Goal: Information Seeking & Learning: Learn about a topic

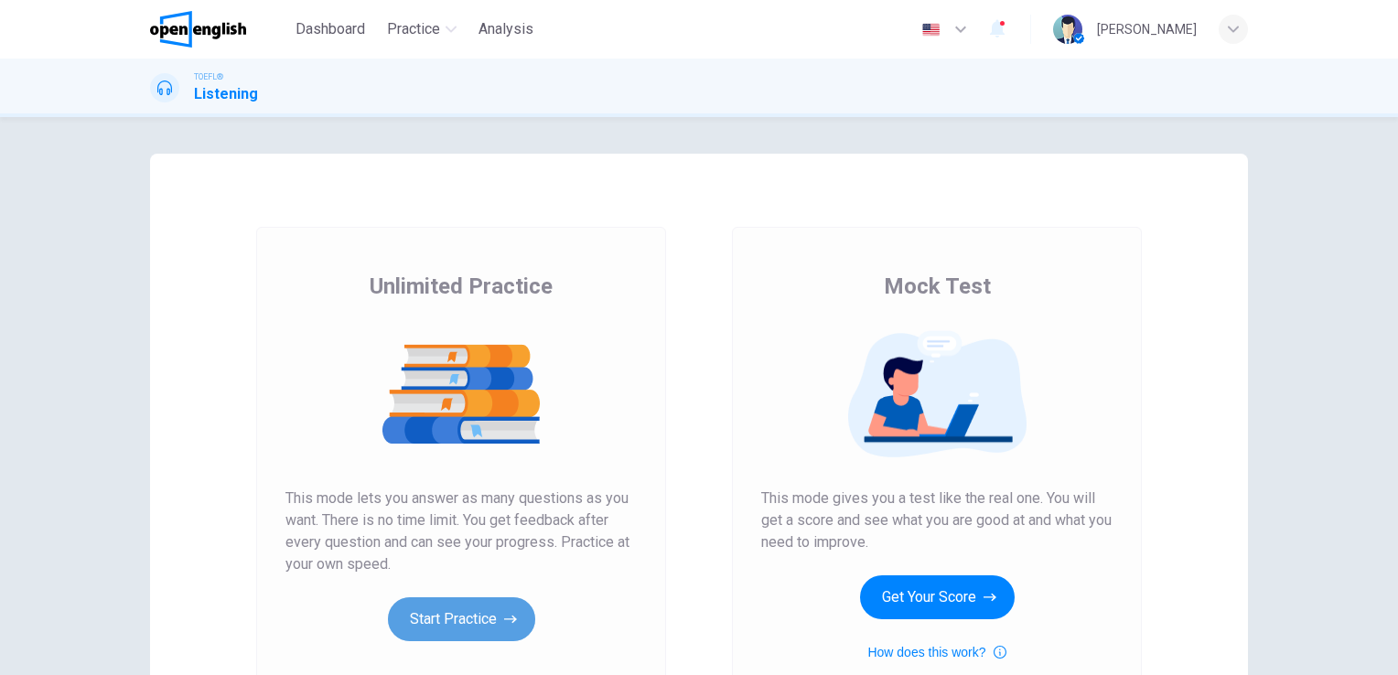
click at [457, 617] on button "Start Practice" at bounding box center [461, 619] width 147 height 44
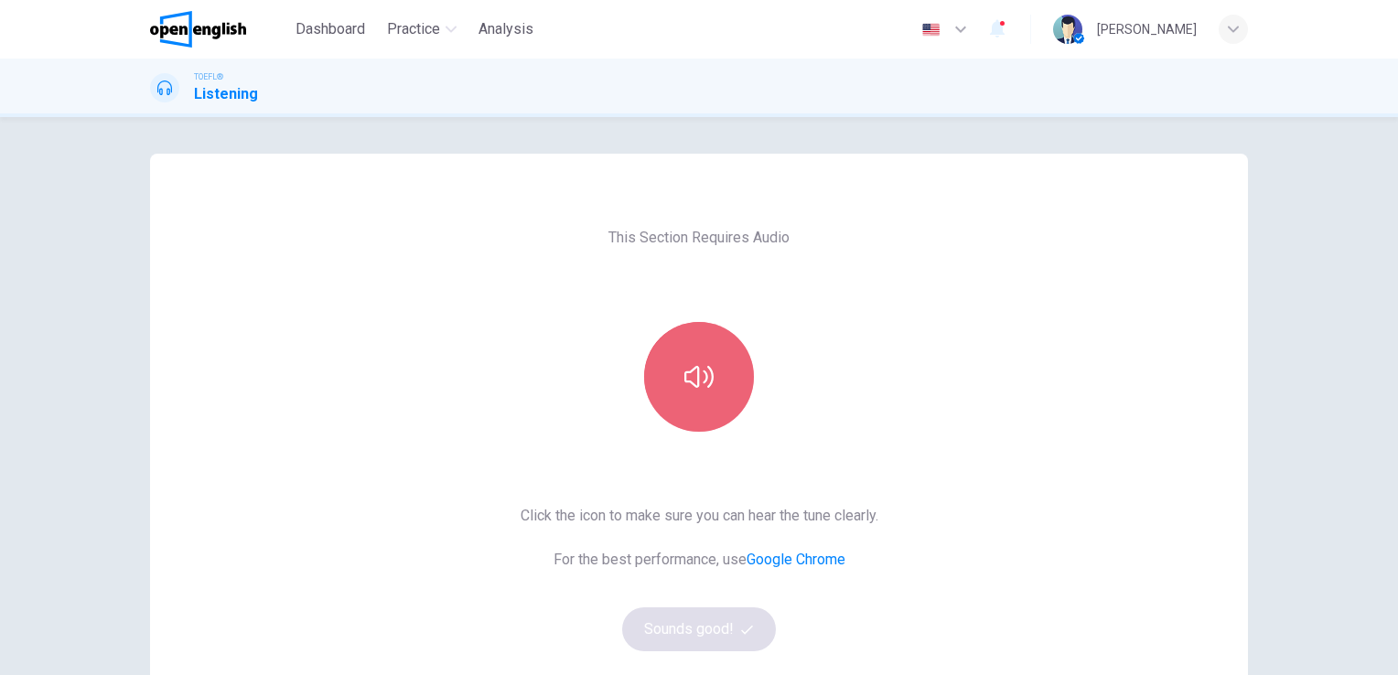
click at [691, 372] on icon "button" at bounding box center [698, 376] width 29 height 29
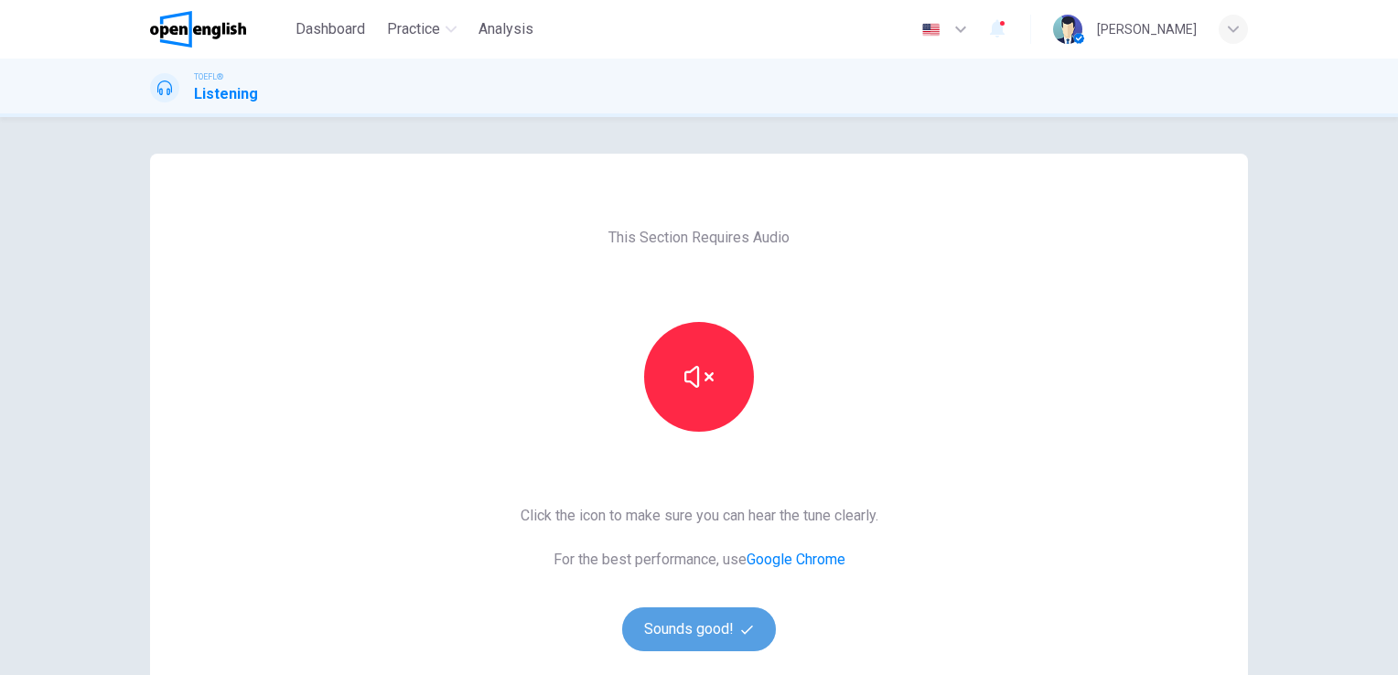
click at [732, 621] on button "Sounds good!" at bounding box center [699, 629] width 154 height 44
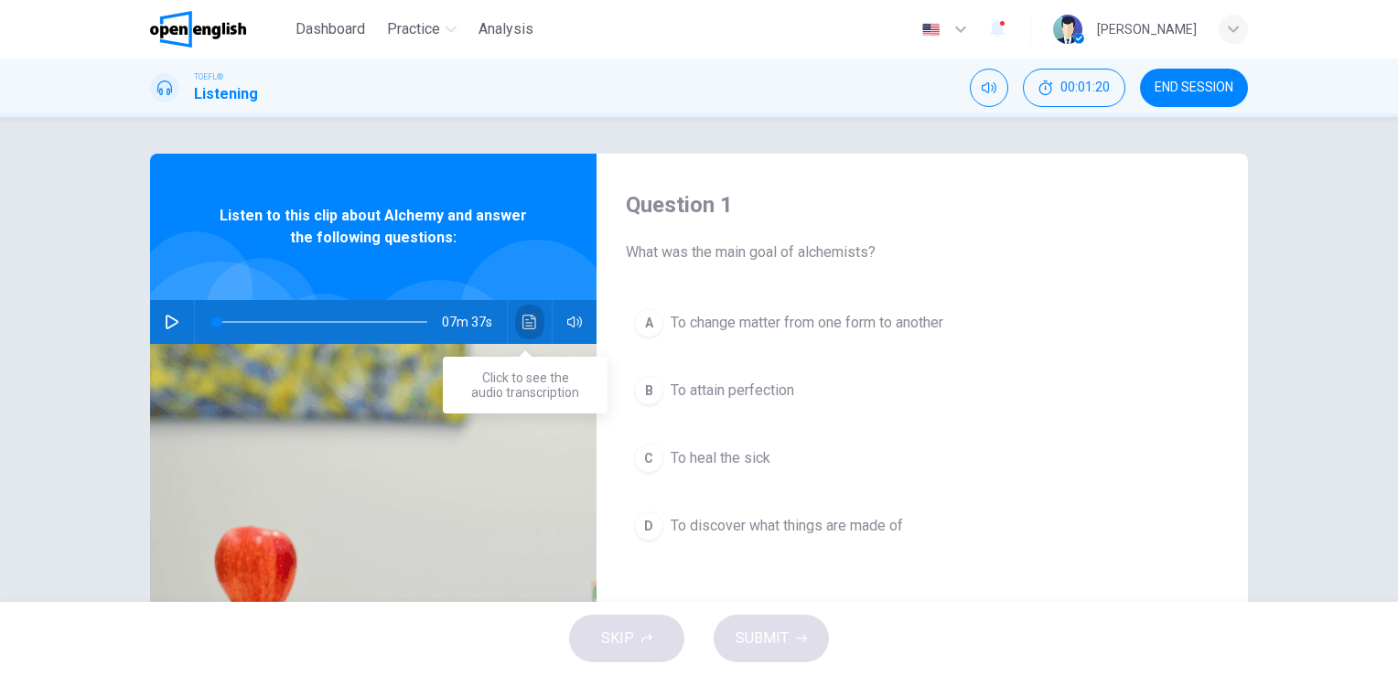
click at [522, 317] on icon "Click to see the audio transcription" at bounding box center [529, 322] width 15 height 15
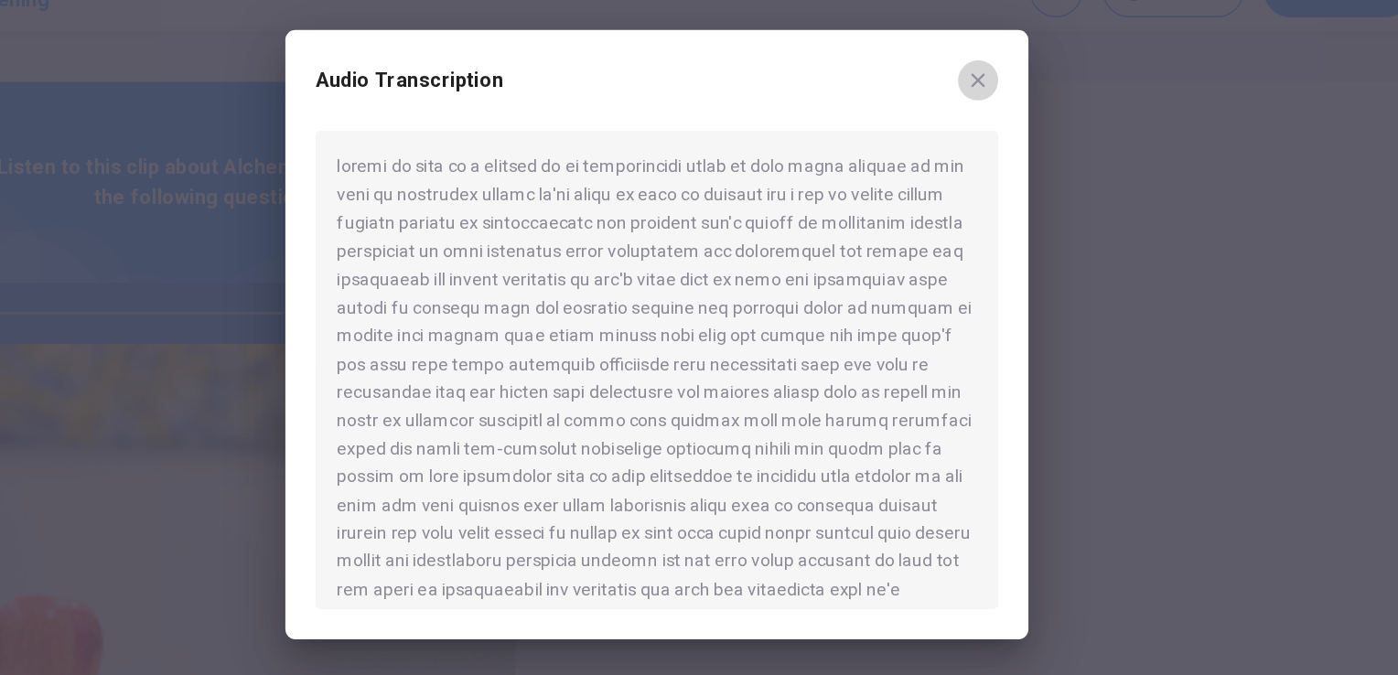
click at [930, 152] on icon "button" at bounding box center [932, 152] width 15 height 15
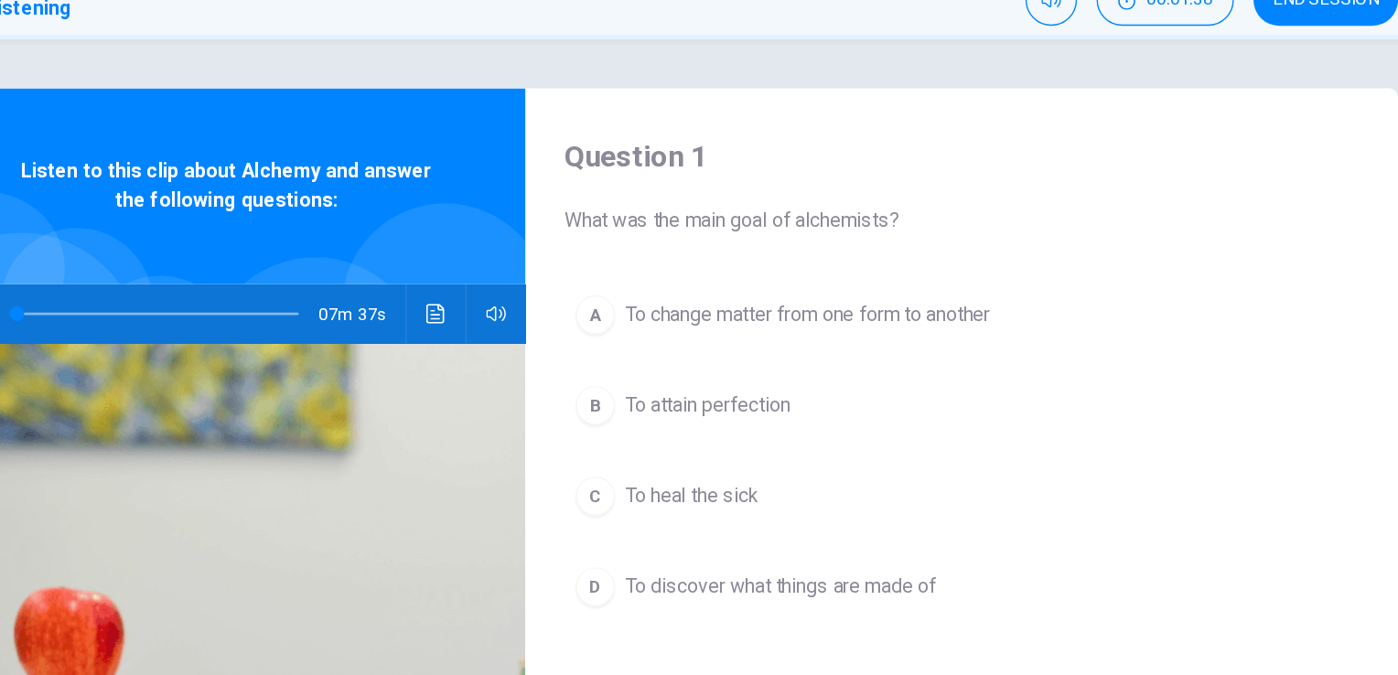
scroll to position [1, 0]
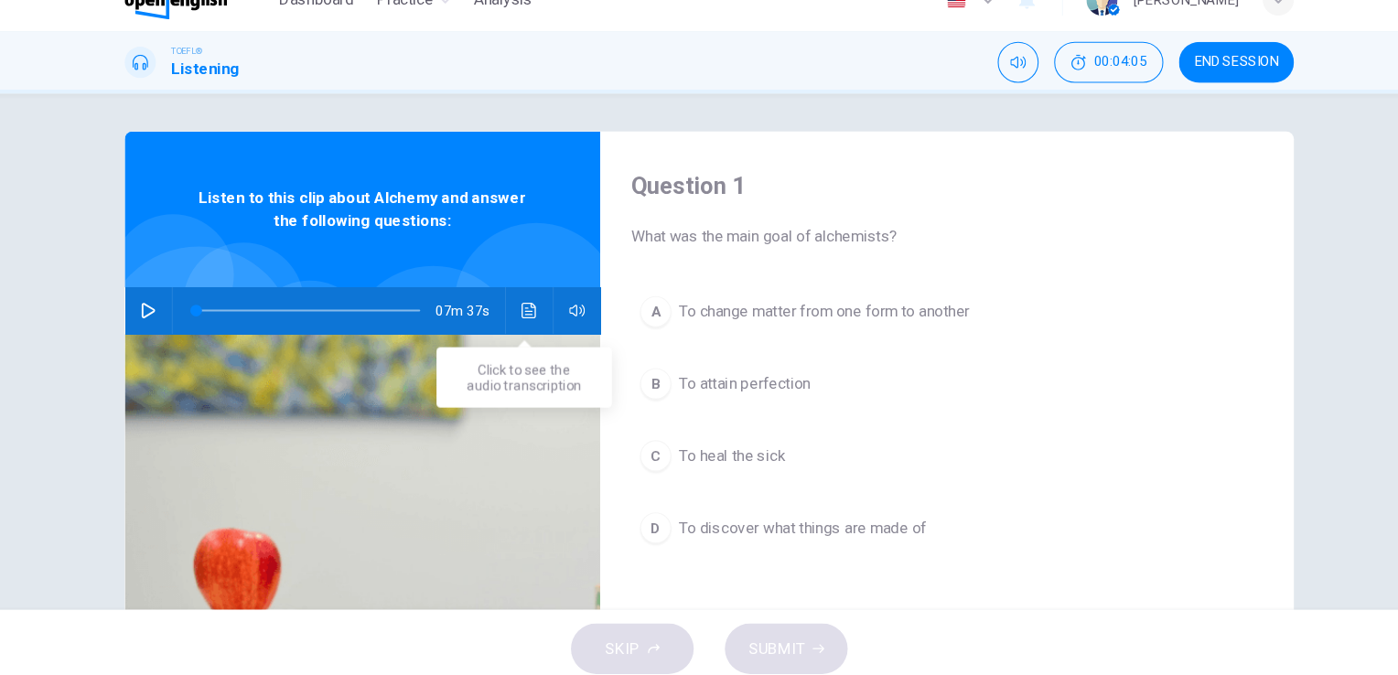
click at [524, 320] on icon "Click to see the audio transcription" at bounding box center [529, 321] width 14 height 15
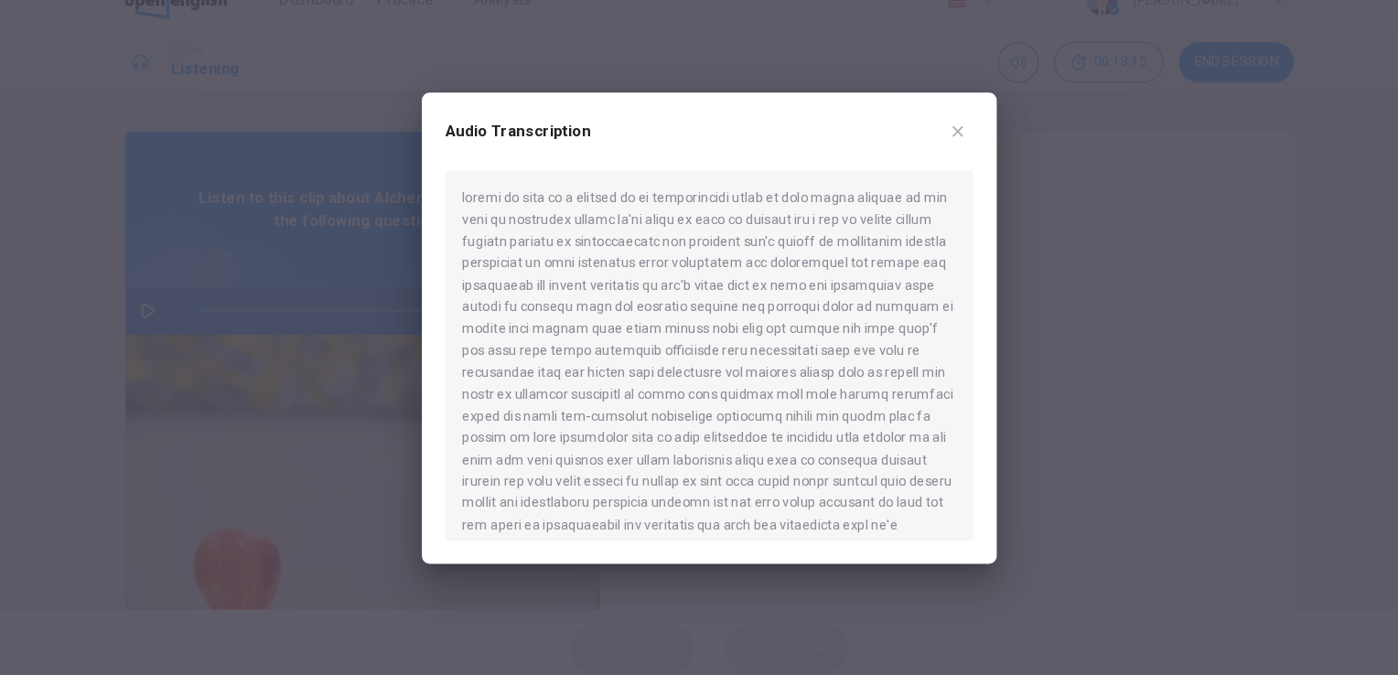
click at [929, 154] on icon "button" at bounding box center [932, 152] width 15 height 15
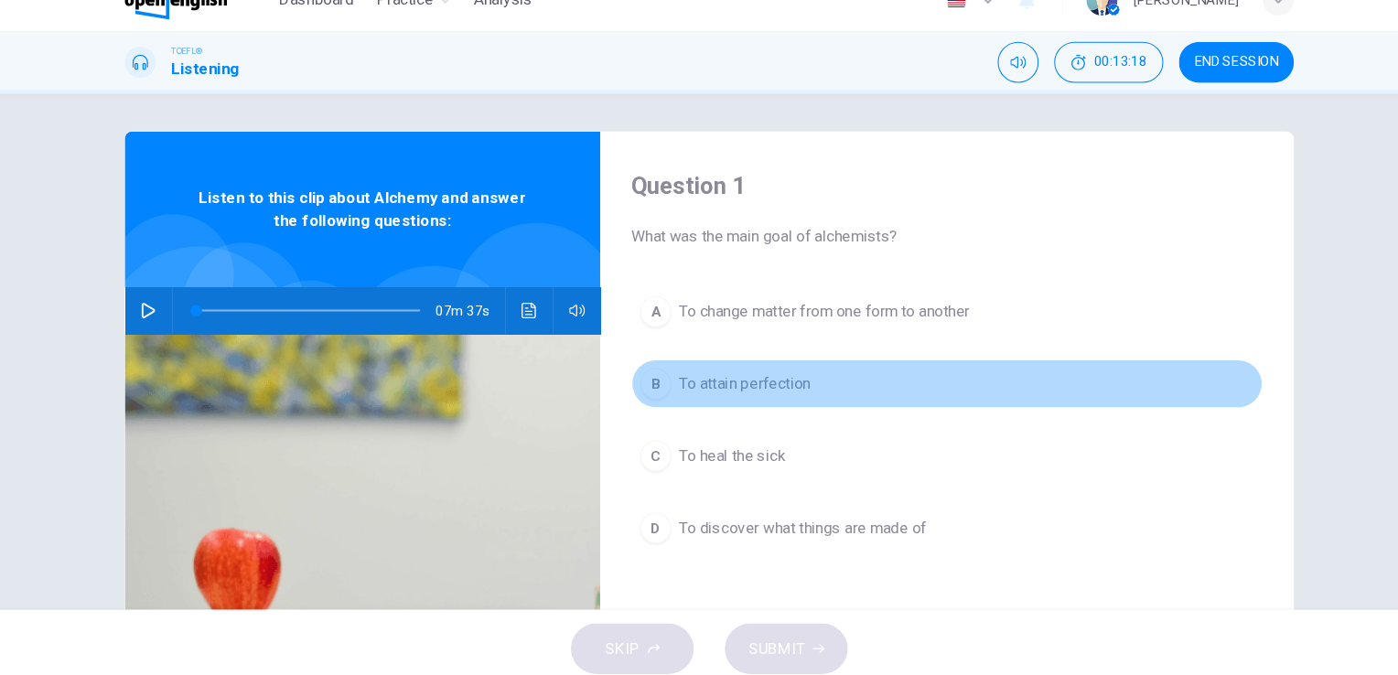
click at [728, 391] on span "To attain perfection" at bounding box center [733, 390] width 124 height 22
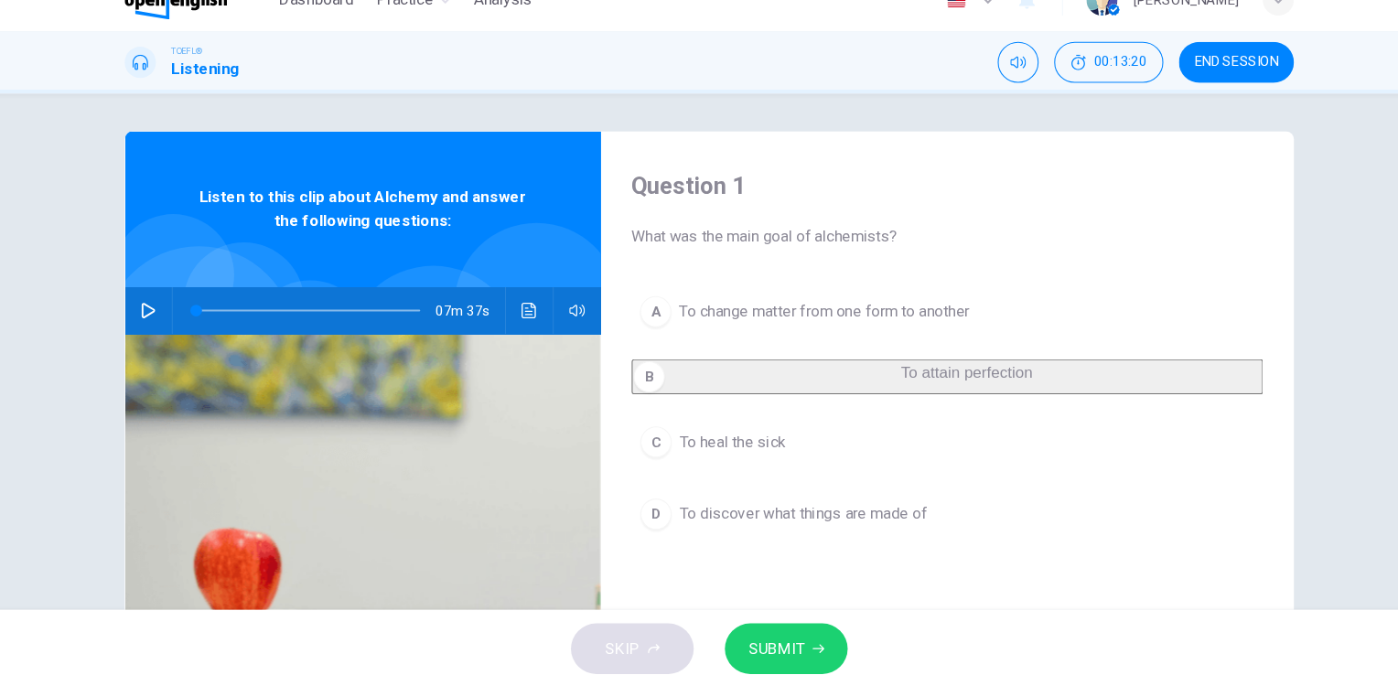
click at [777, 635] on span "SUBMIT" at bounding box center [762, 639] width 53 height 26
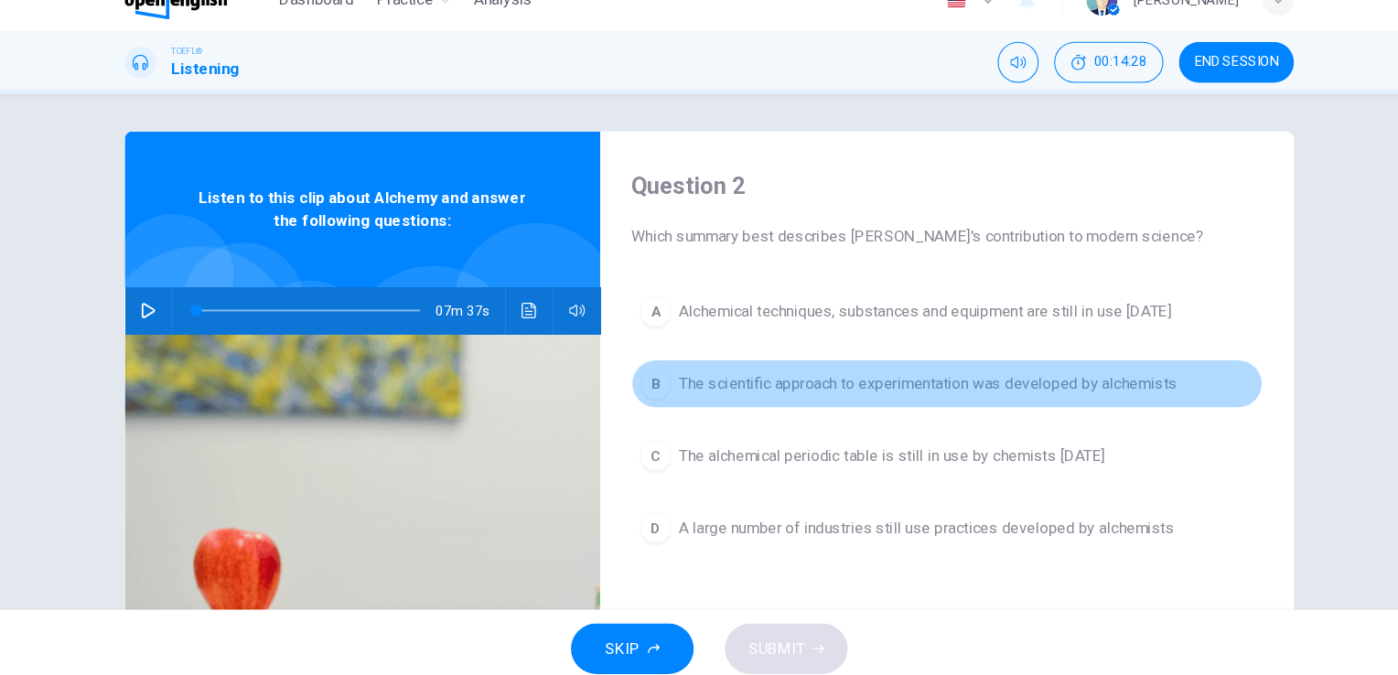
click at [702, 392] on span "The scientific approach to experimentation was developed by alchemists" at bounding box center [904, 390] width 467 height 22
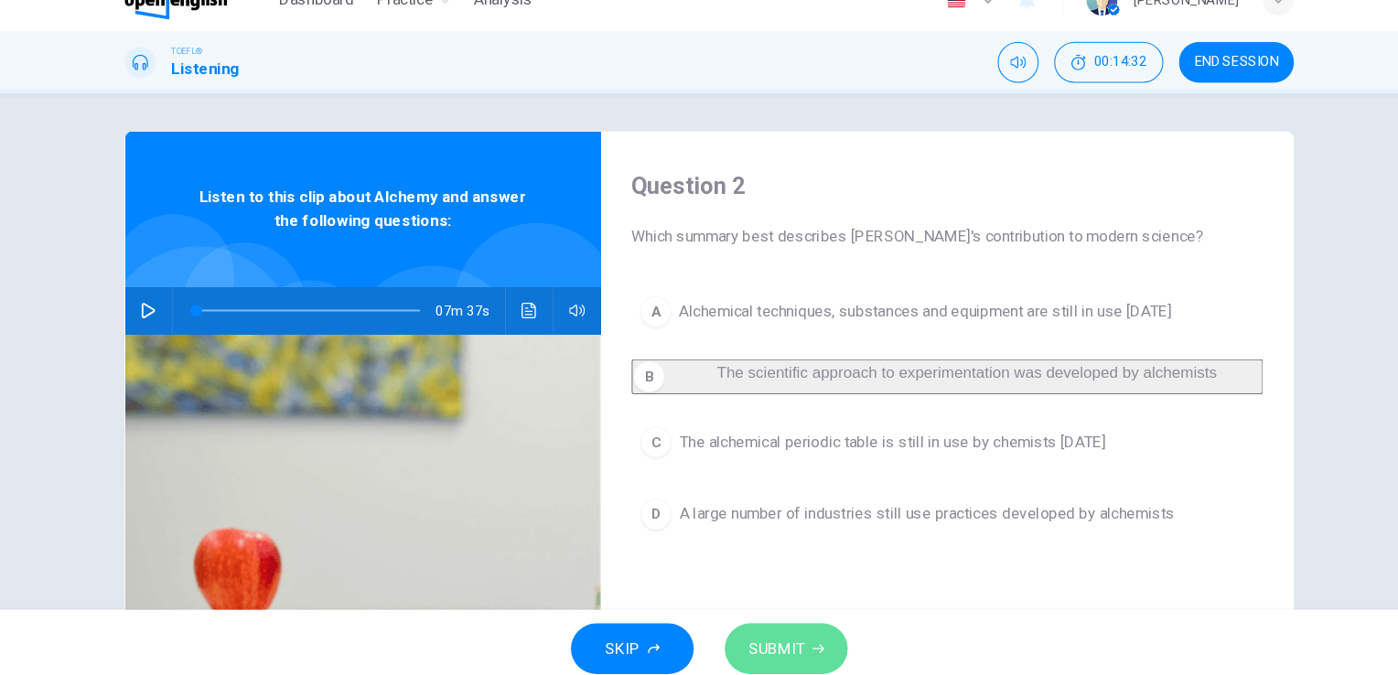
click at [778, 626] on span "SUBMIT" at bounding box center [762, 639] width 53 height 26
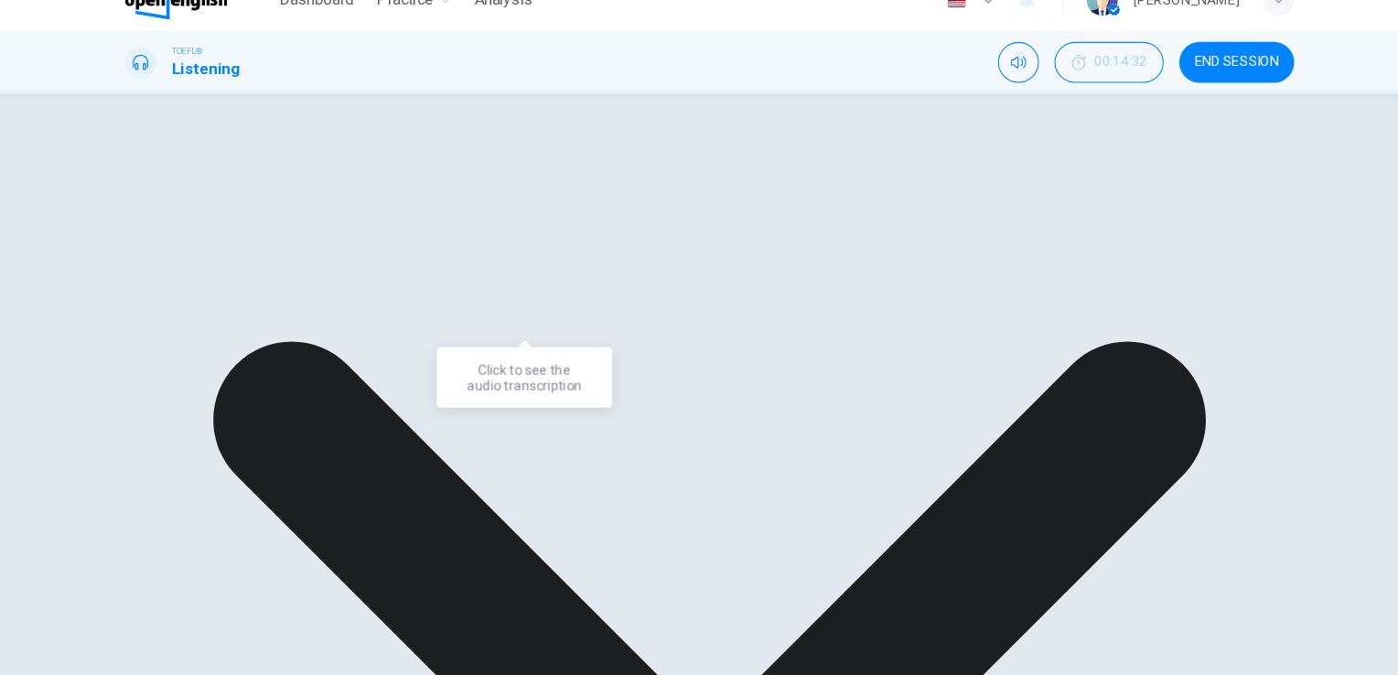
click at [522, 322] on icon "Click to see the audio transcription" at bounding box center [529, 321] width 15 height 15
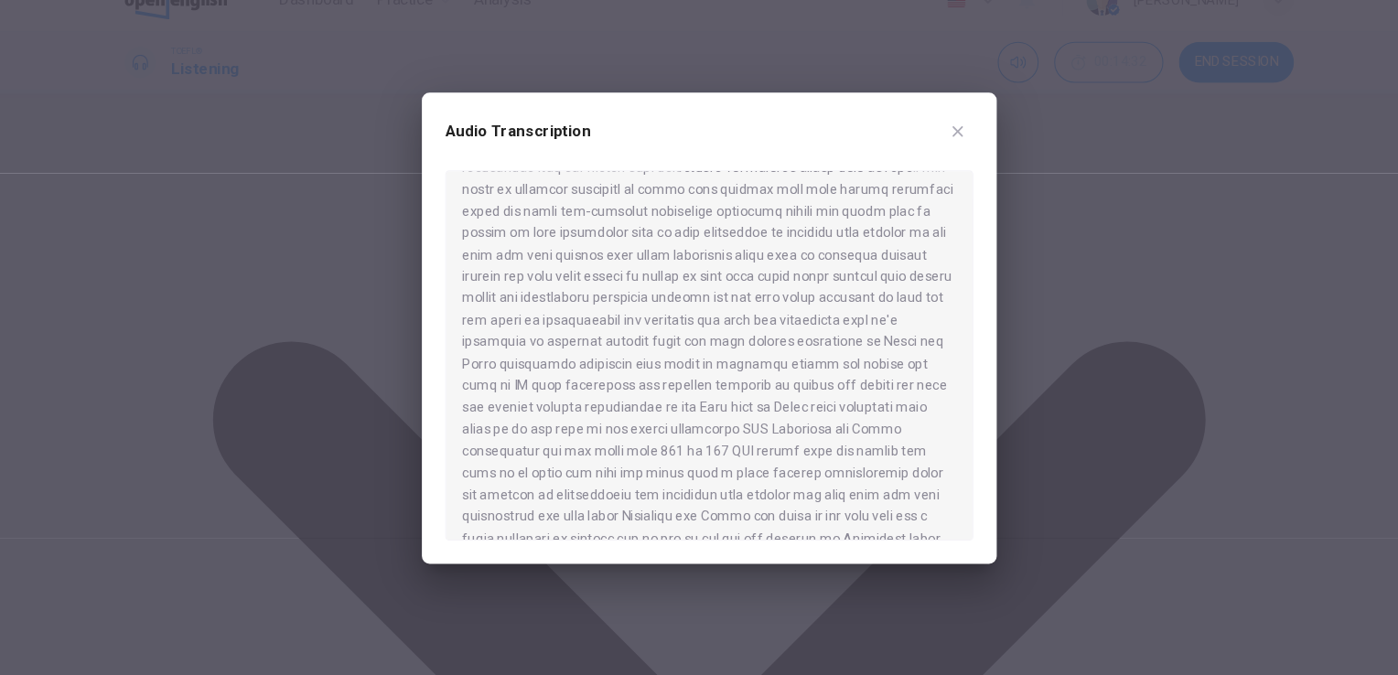
click at [751, 414] on div at bounding box center [699, 363] width 496 height 348
click at [239, 488] on div at bounding box center [699, 337] width 1398 height 675
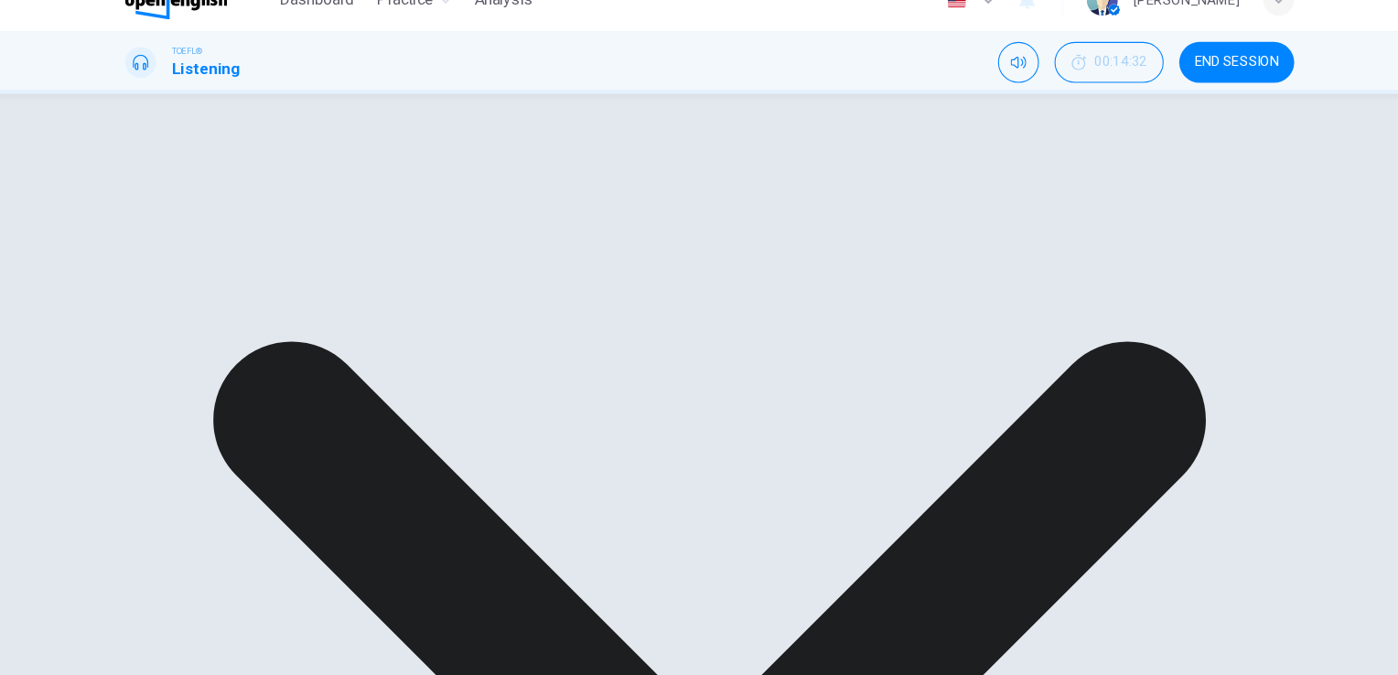
click at [527, 338] on button "Click to see the audio transcription" at bounding box center [529, 321] width 29 height 44
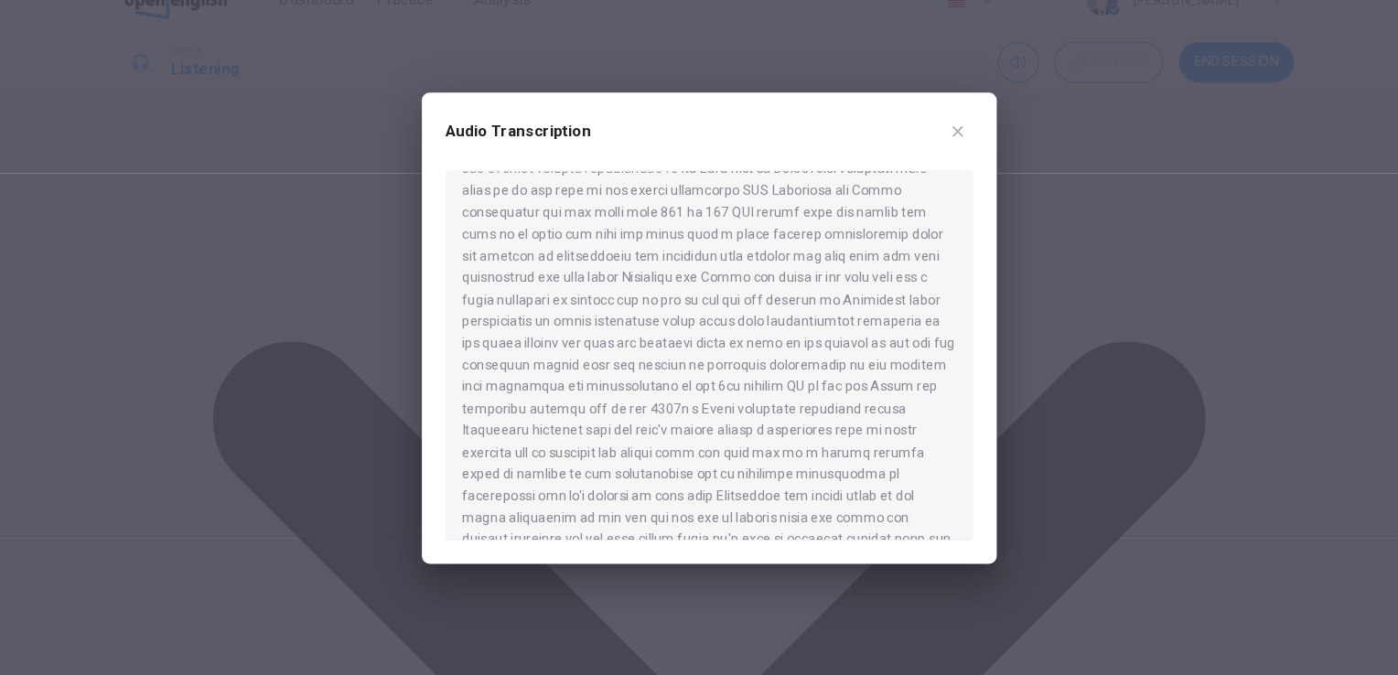
scroll to position [418, 0]
click at [320, 453] on div at bounding box center [699, 337] width 1398 height 675
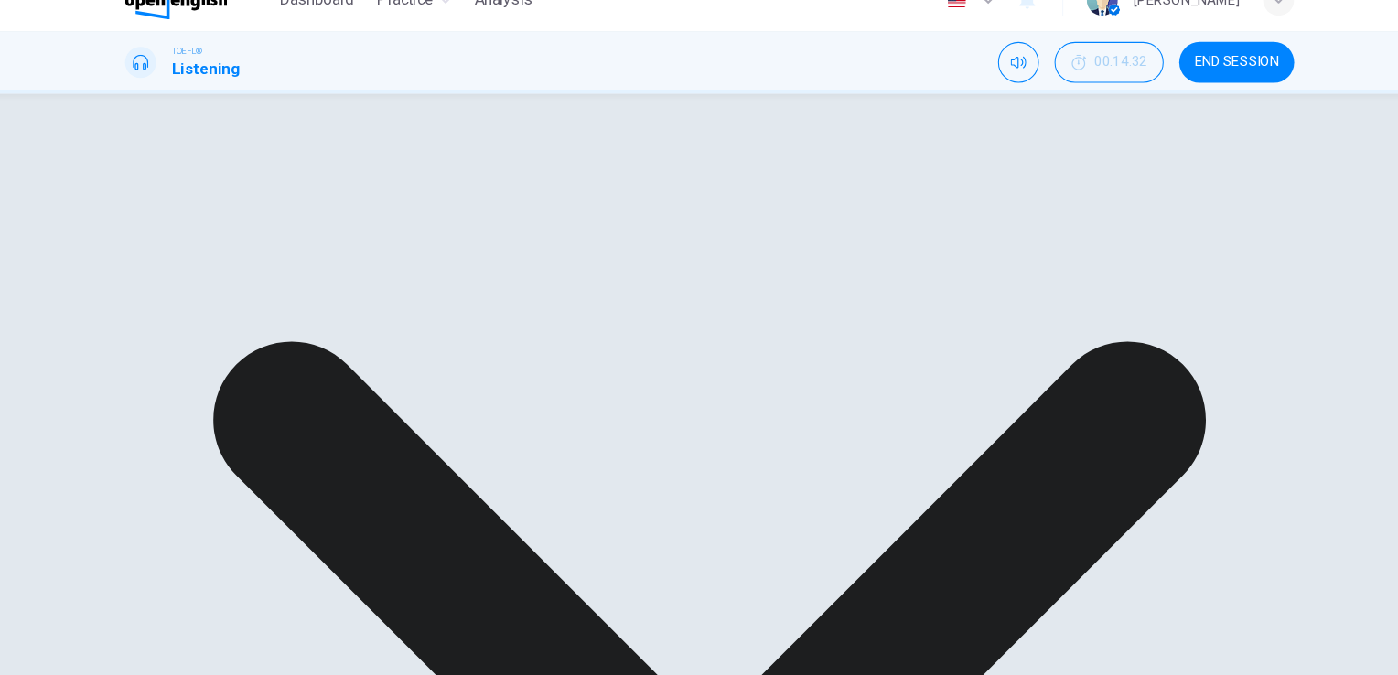
click at [526, 321] on icon "Click to see the audio transcription" at bounding box center [529, 321] width 14 height 15
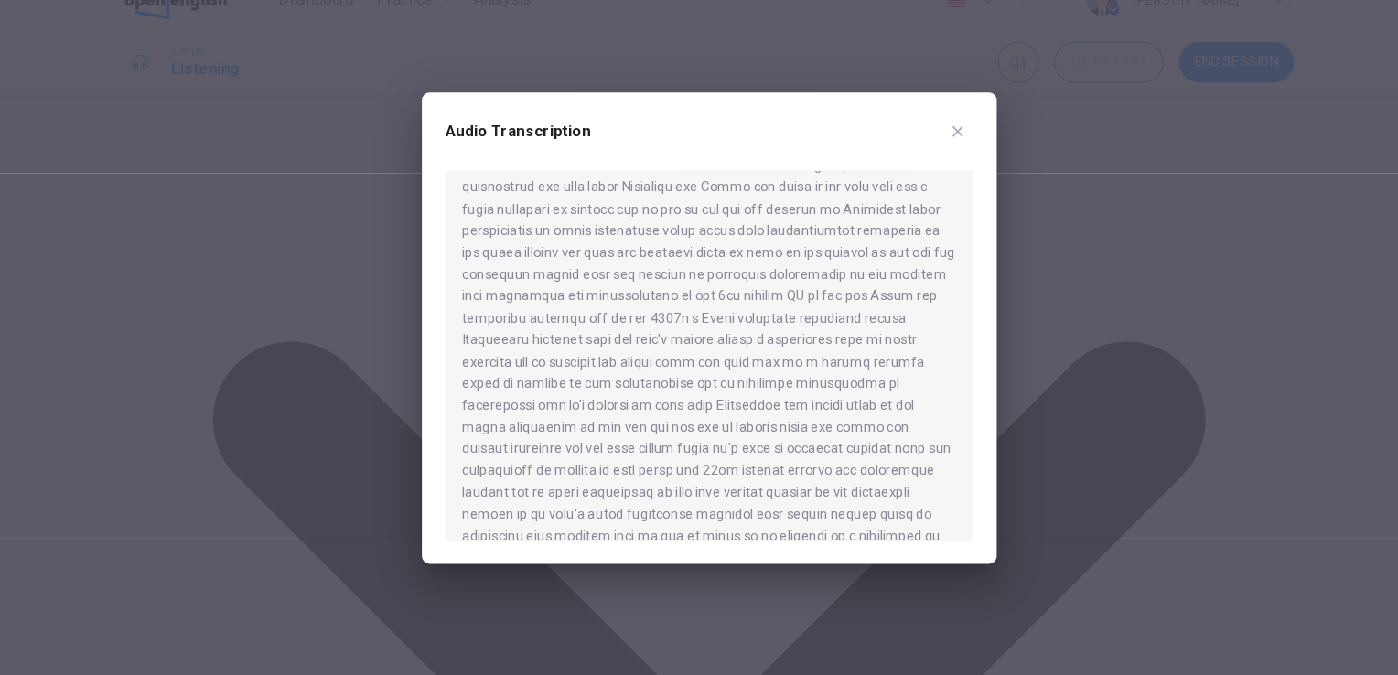
scroll to position [506, 0]
click at [937, 151] on icon "button" at bounding box center [932, 152] width 15 height 15
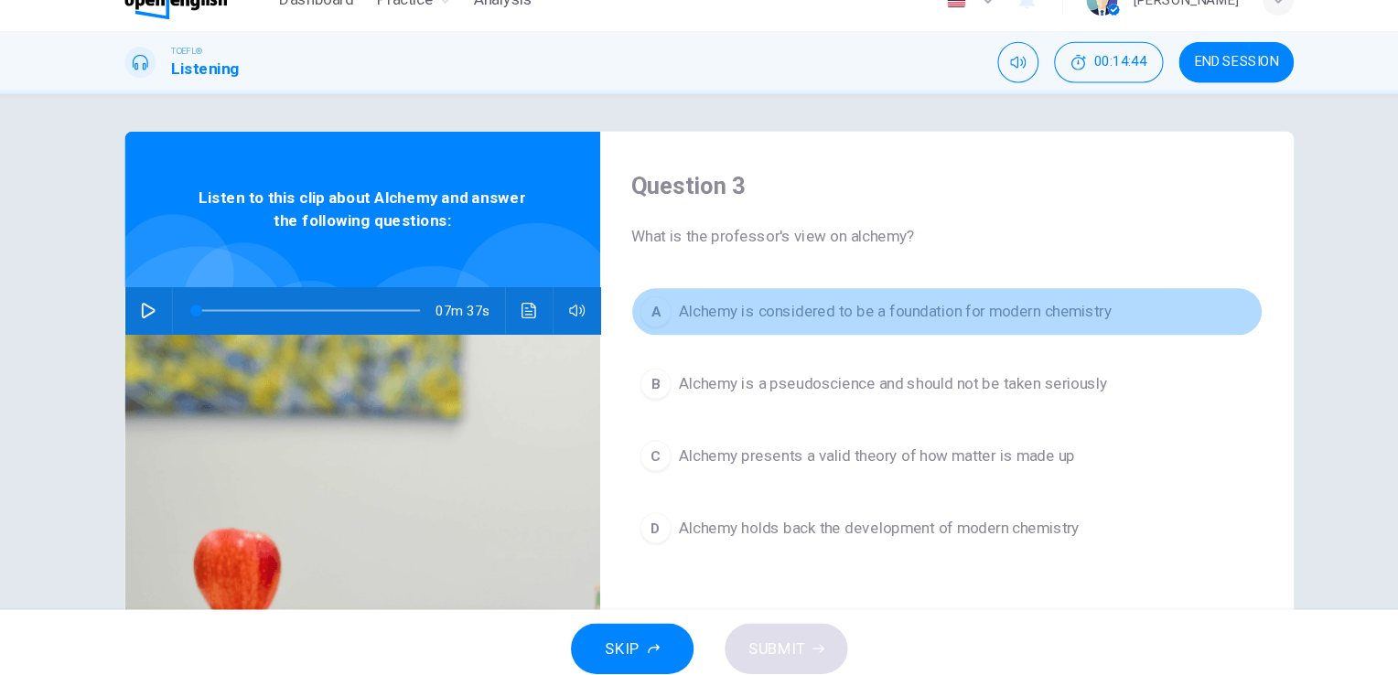
click at [897, 326] on span "Alchemy is considered to be a foundation for modern chemistry" at bounding box center [874, 322] width 406 height 22
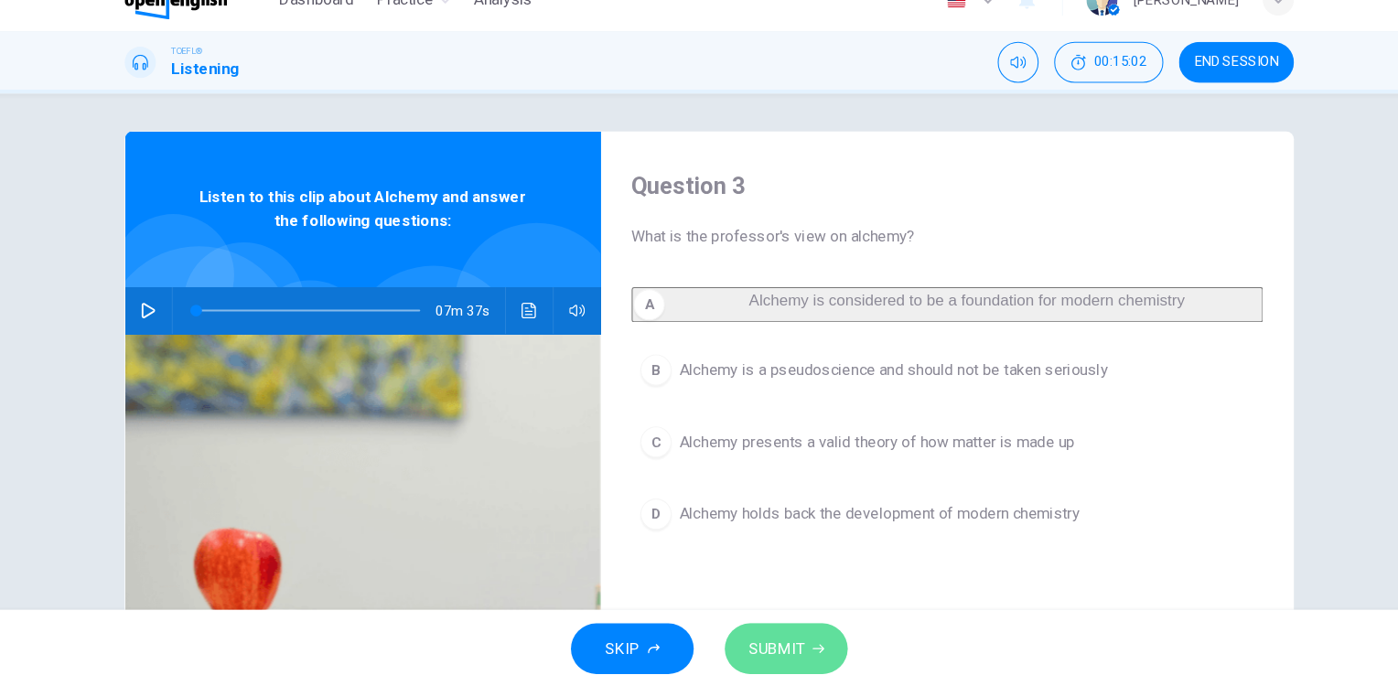
click at [788, 638] on button "SUBMIT" at bounding box center [771, 639] width 115 height 48
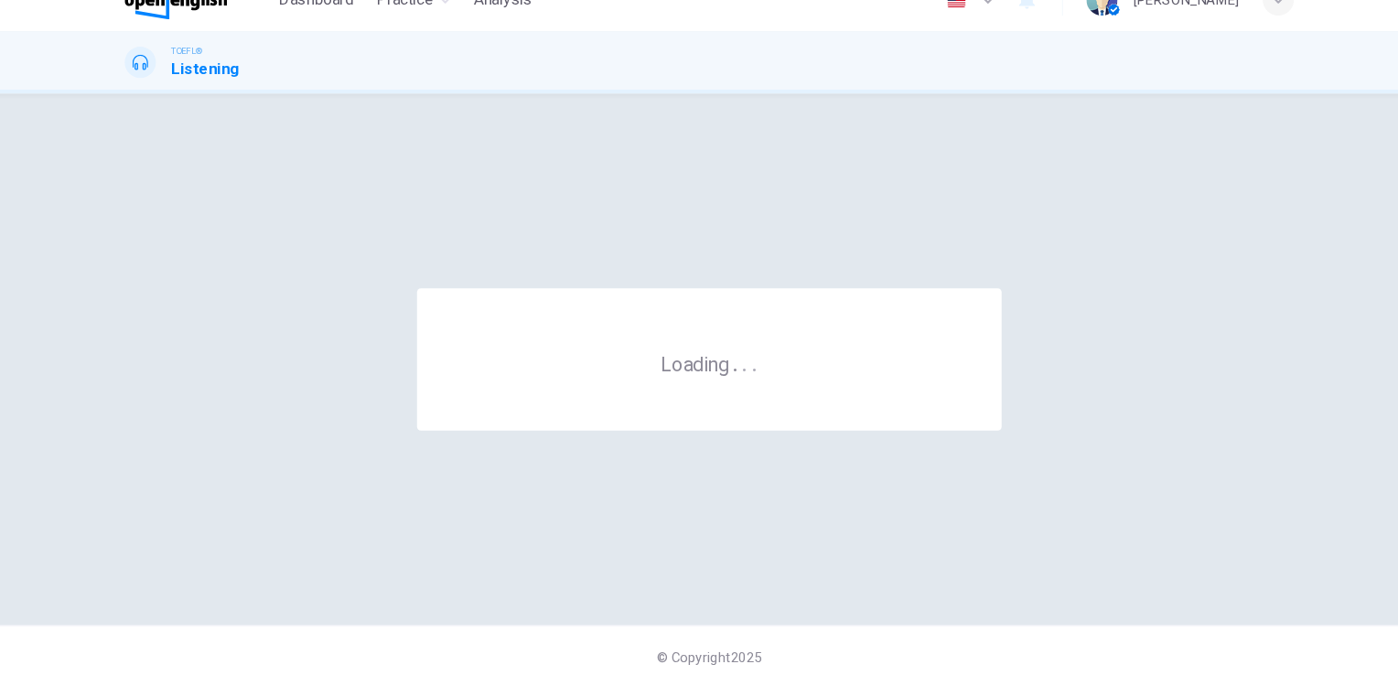
scroll to position [0, 0]
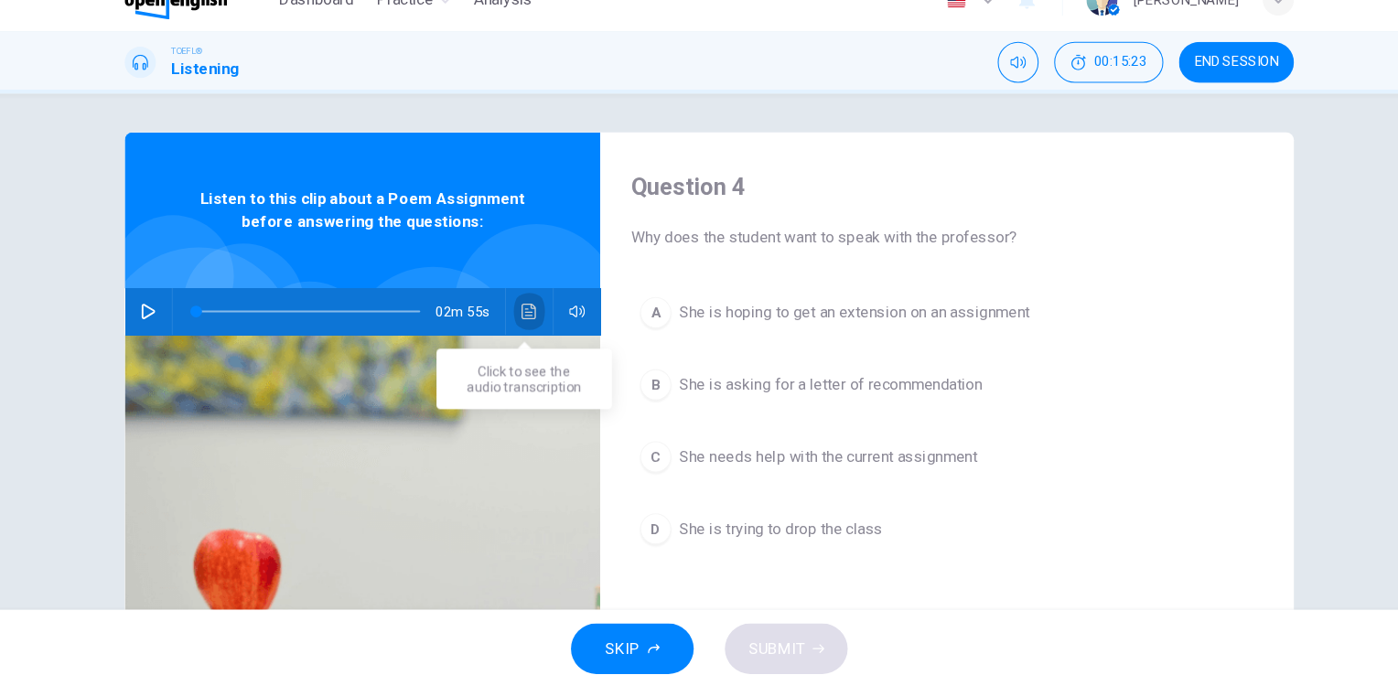
click at [522, 320] on icon "Click to see the audio transcription" at bounding box center [529, 322] width 15 height 15
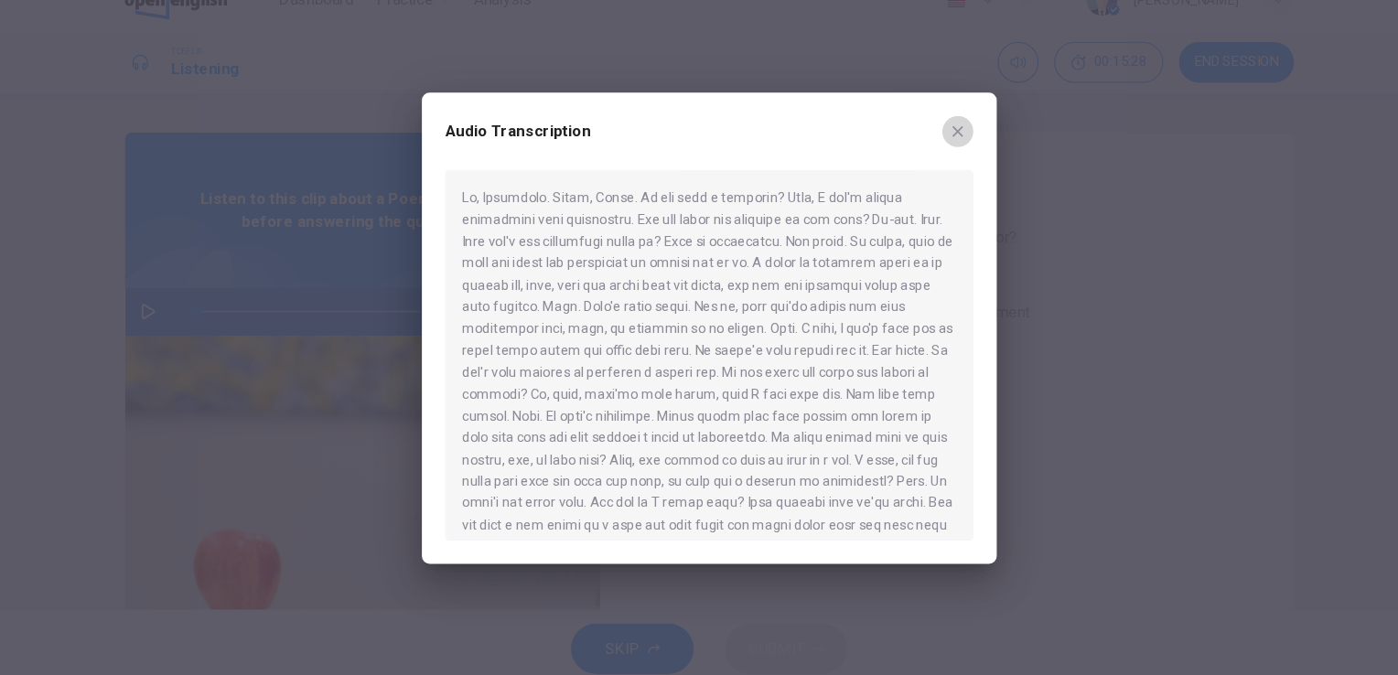
click at [928, 152] on icon "button" at bounding box center [932, 152] width 15 height 15
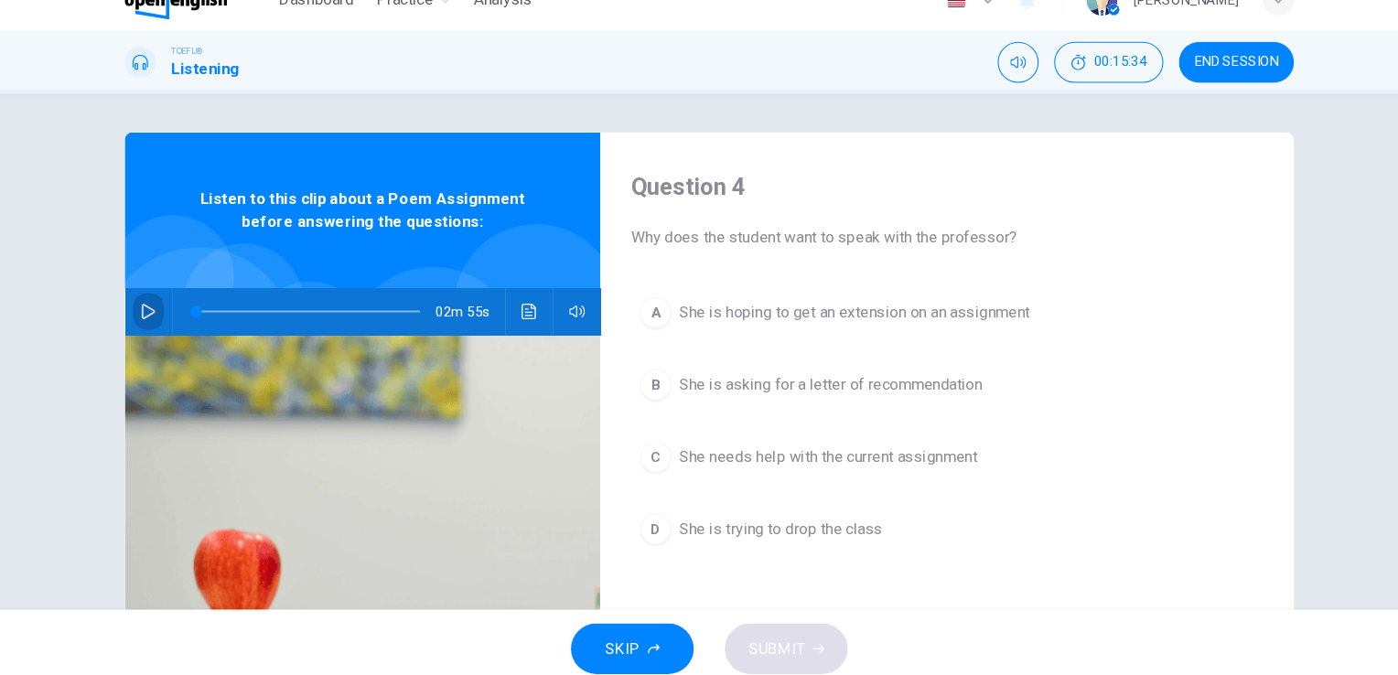
click at [165, 319] on icon "button" at bounding box center [172, 322] width 15 height 15
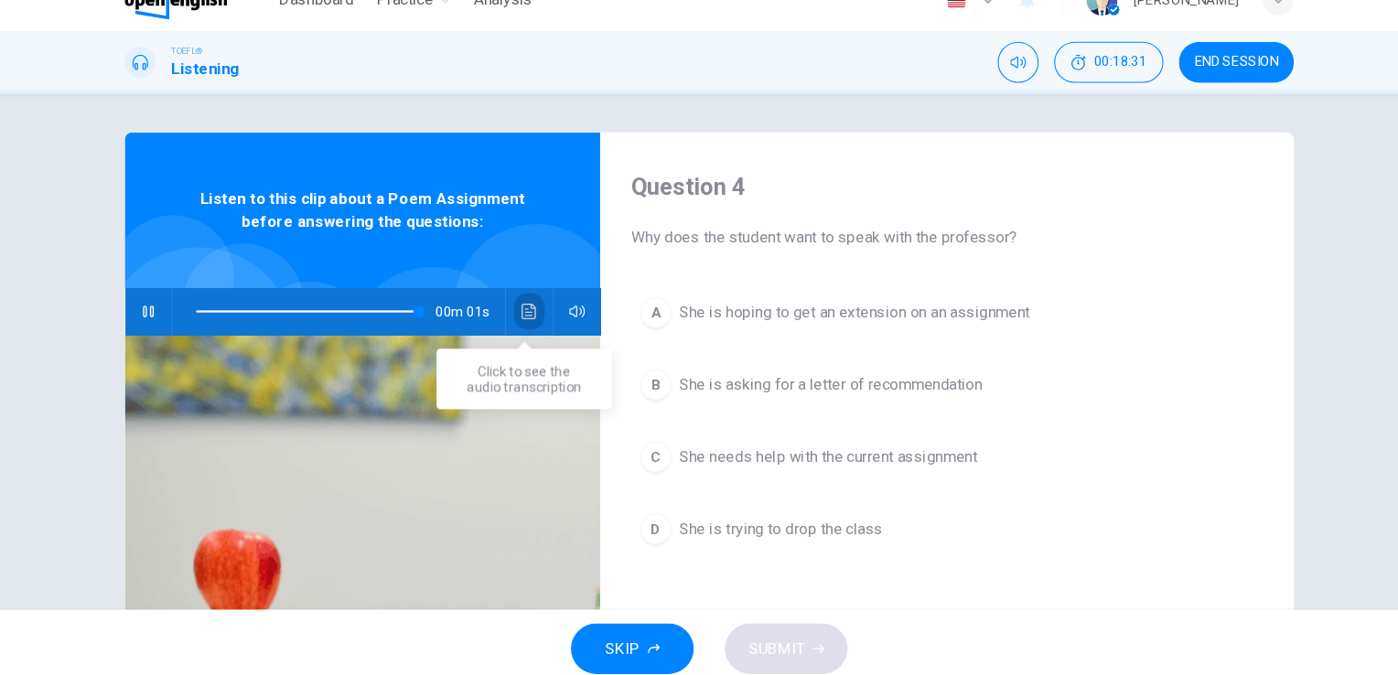
type input "*"
click at [527, 320] on icon "Click to see the audio transcription" at bounding box center [529, 322] width 15 height 15
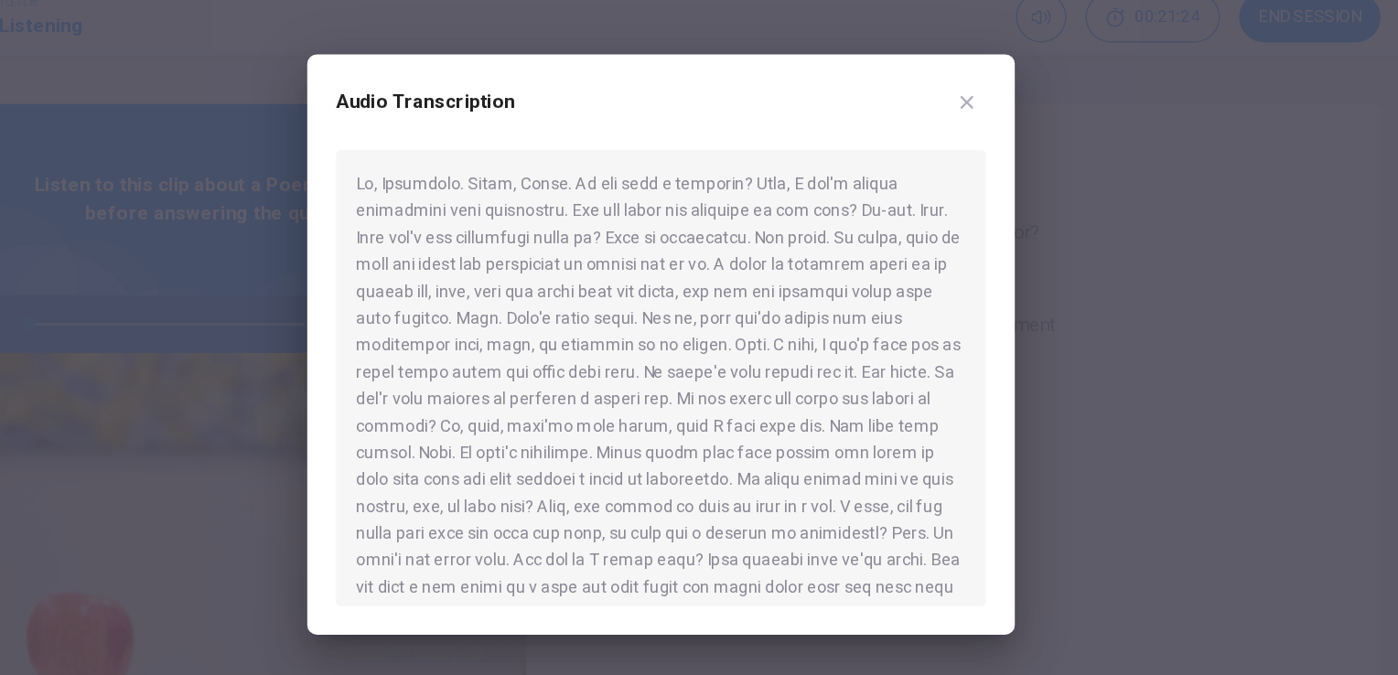
click at [1080, 388] on div at bounding box center [699, 337] width 1398 height 675
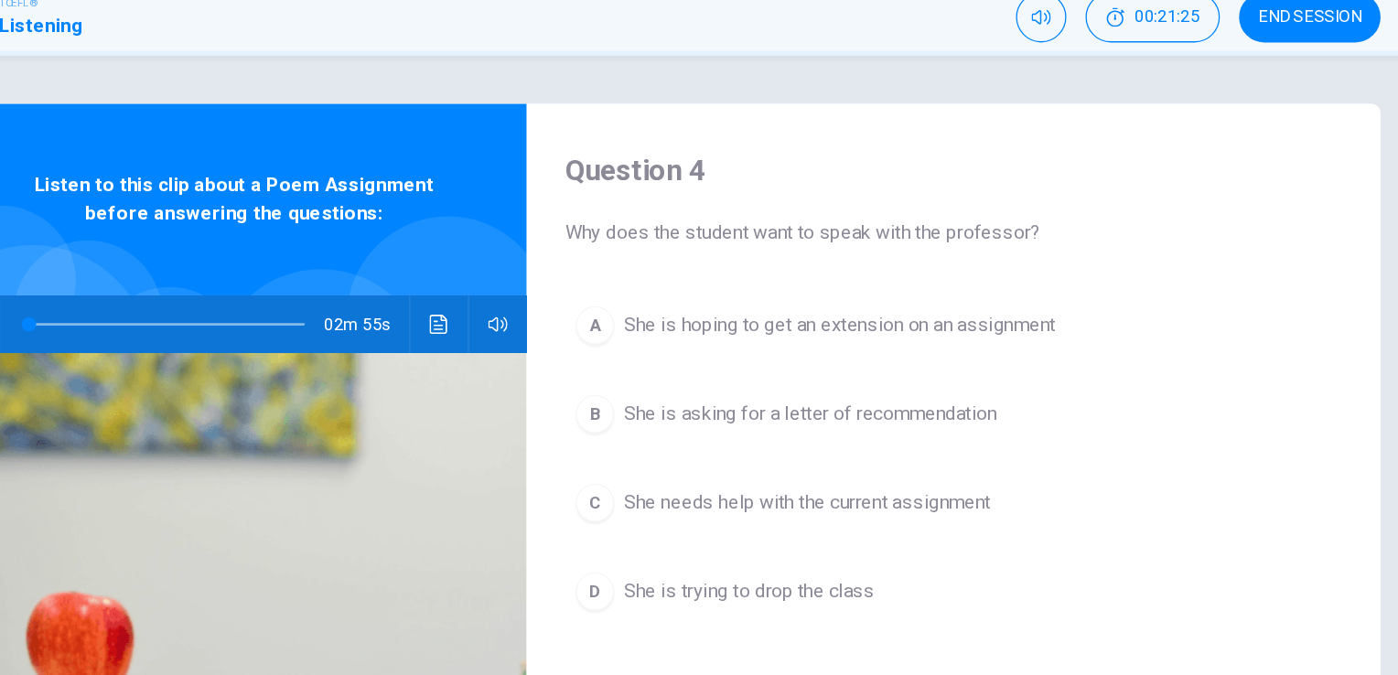
click at [537, 327] on button "Click to see the audio transcription" at bounding box center [529, 322] width 29 height 44
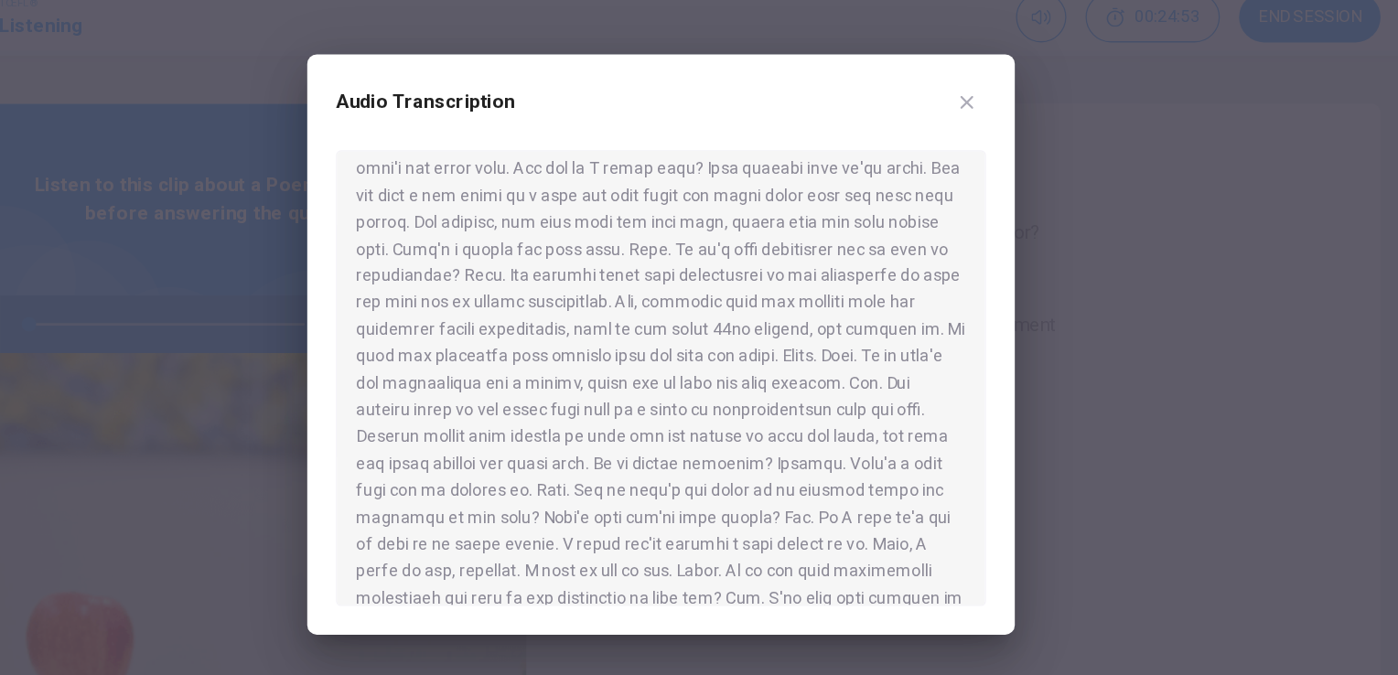
scroll to position [300, 0]
click at [671, 377] on div at bounding box center [699, 363] width 496 height 348
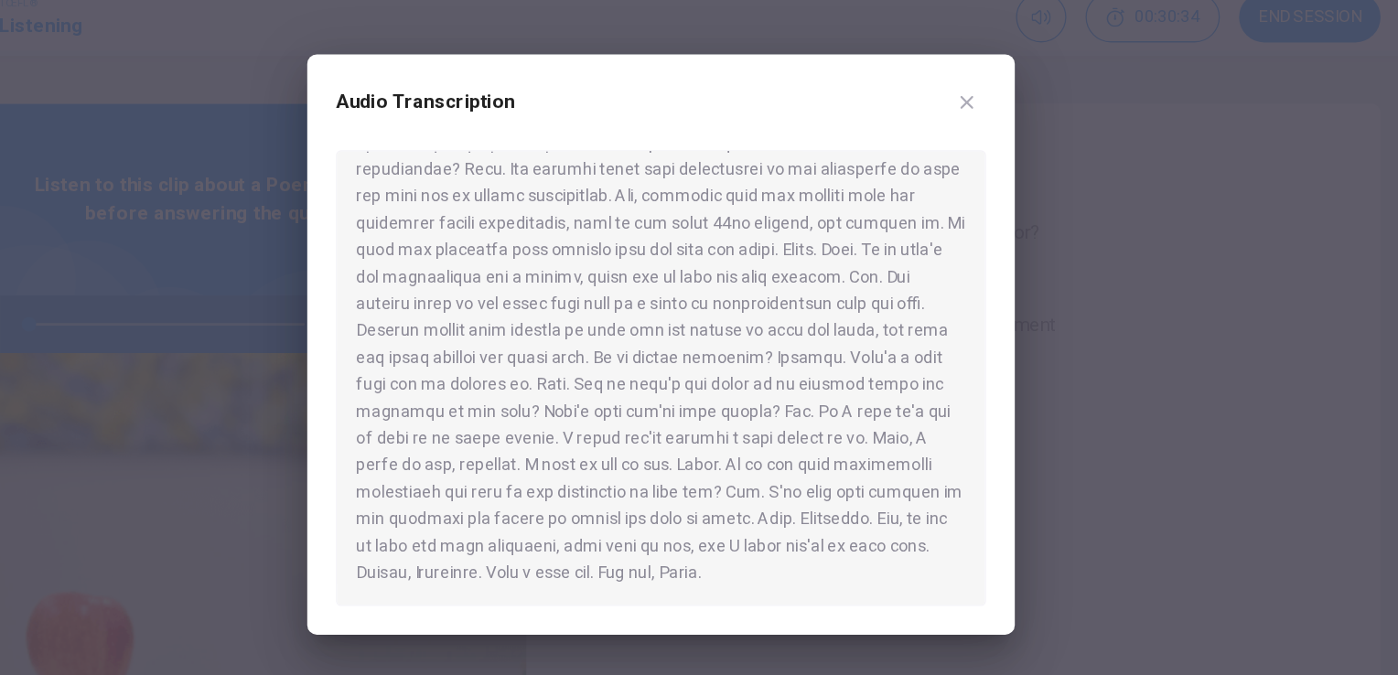
scroll to position [400, 0]
click at [932, 149] on icon "button" at bounding box center [932, 152] width 15 height 15
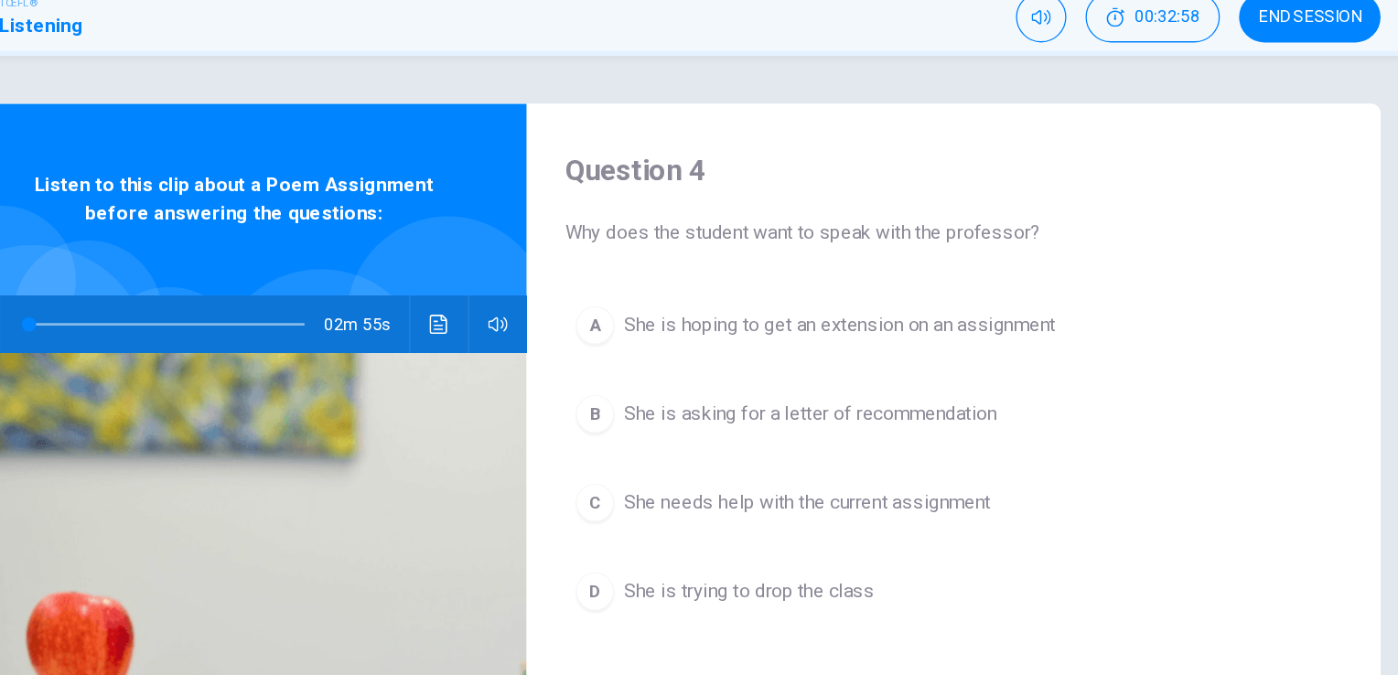
scroll to position [6, 0]
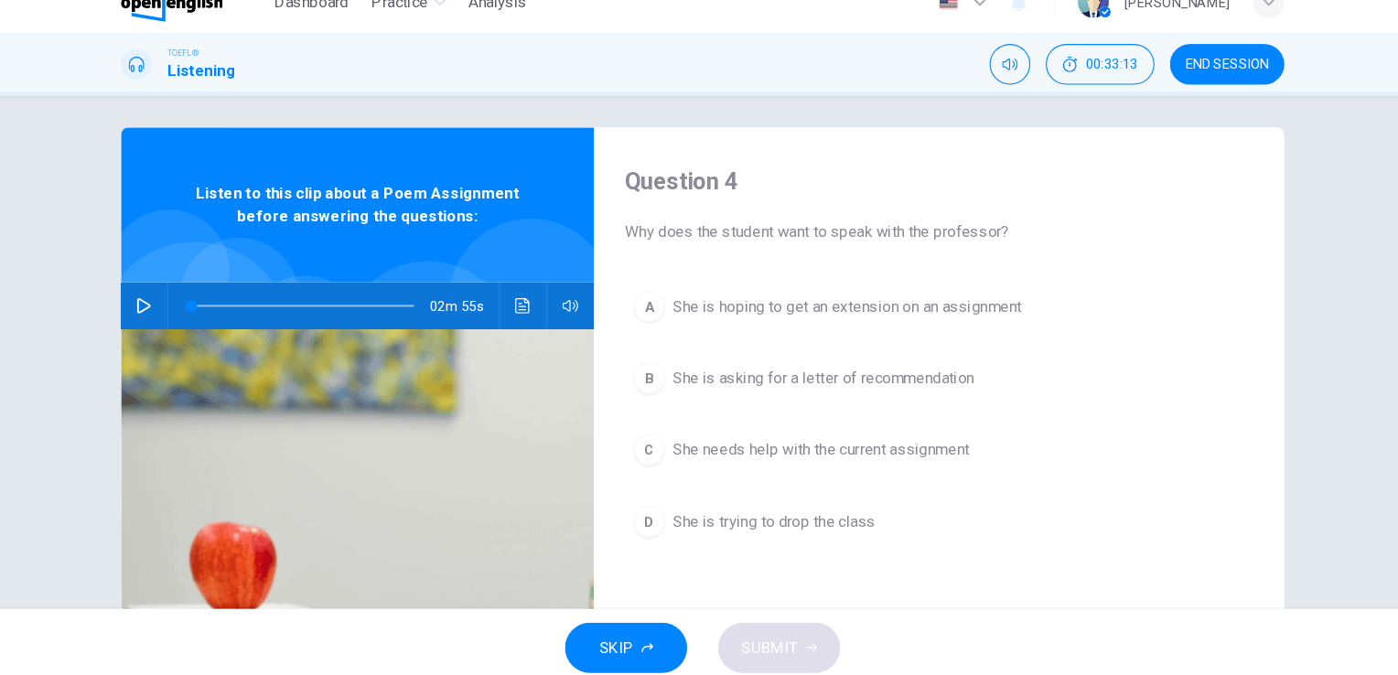
click at [736, 447] on span "She needs help with the current assignment" at bounding box center [811, 452] width 280 height 22
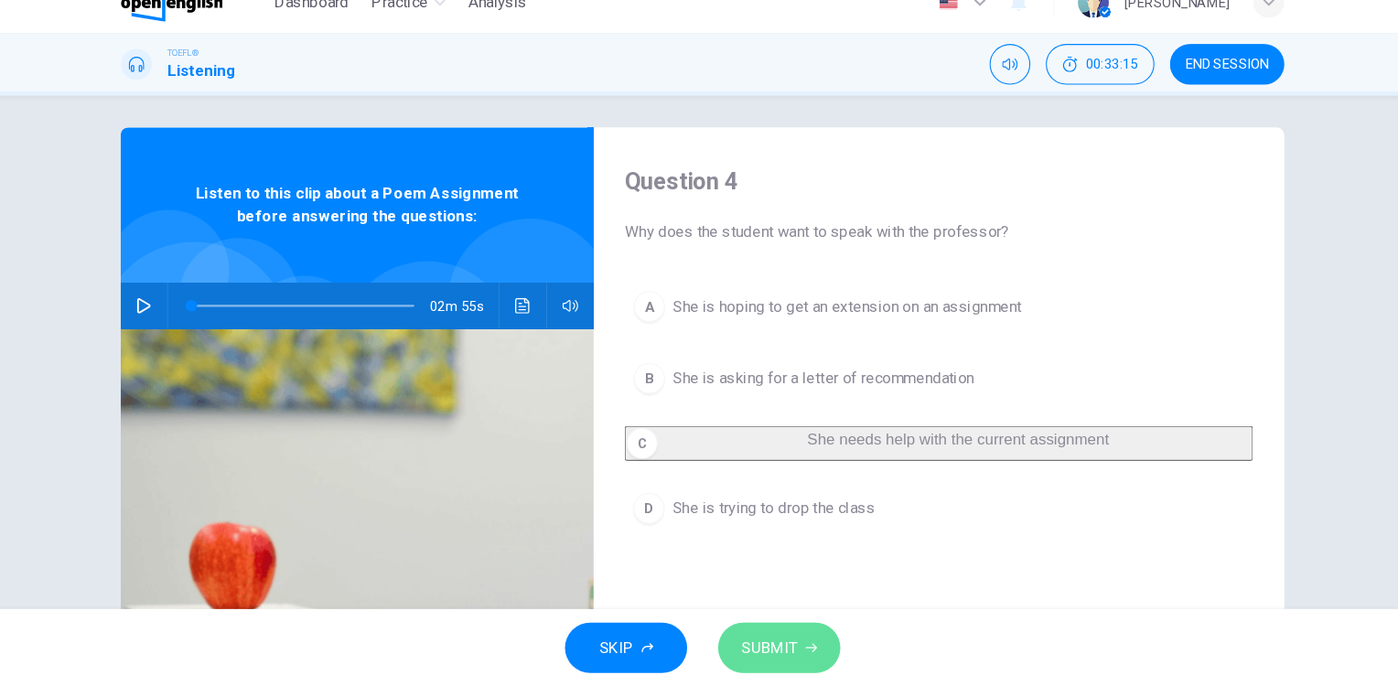
click at [766, 639] on span "SUBMIT" at bounding box center [762, 639] width 53 height 26
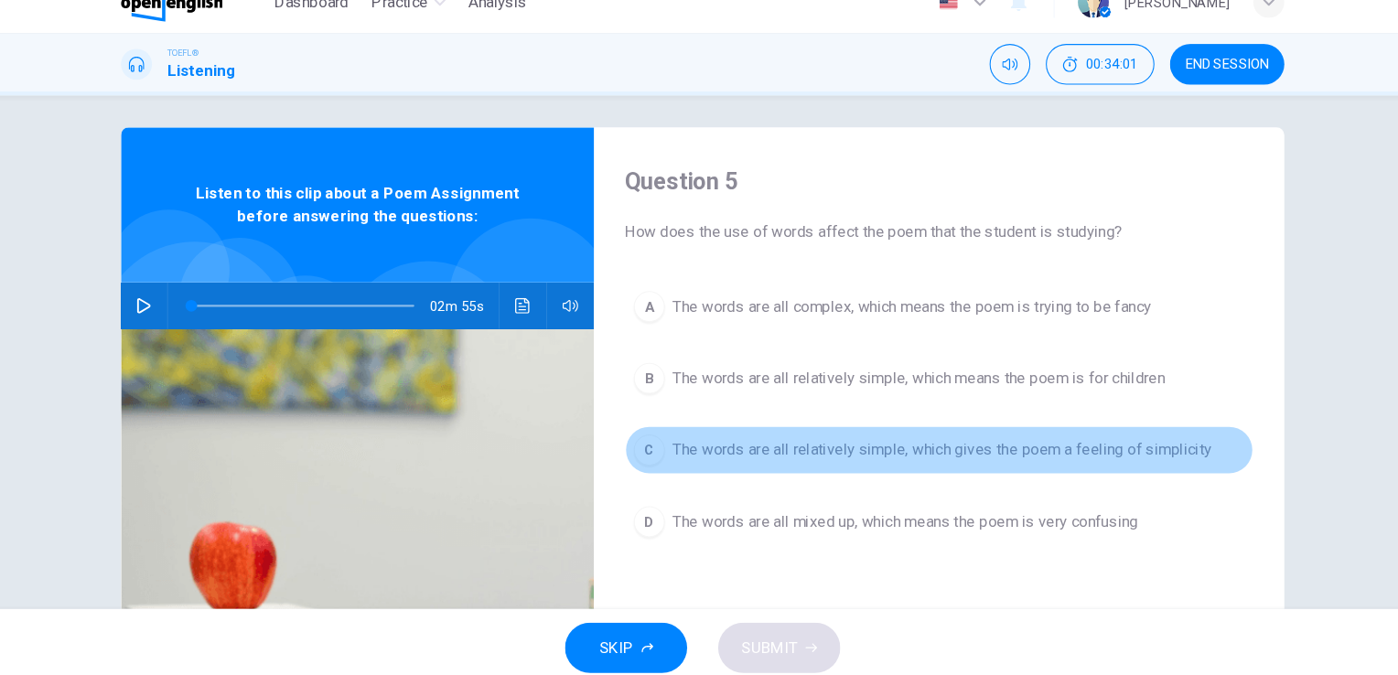
click at [723, 447] on span "The words are all relatively simple, which gives the poem a feeling of simplici…" at bounding box center [925, 452] width 509 height 22
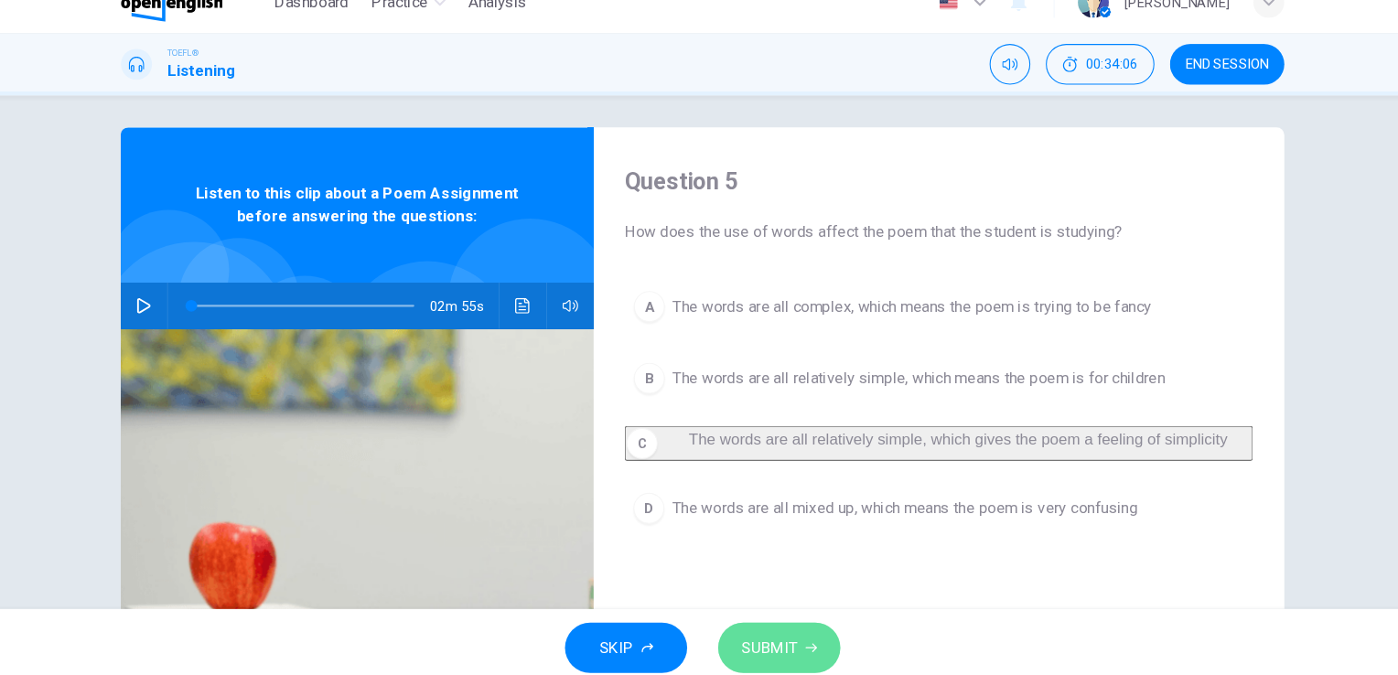
click at [766, 647] on span "SUBMIT" at bounding box center [762, 639] width 53 height 26
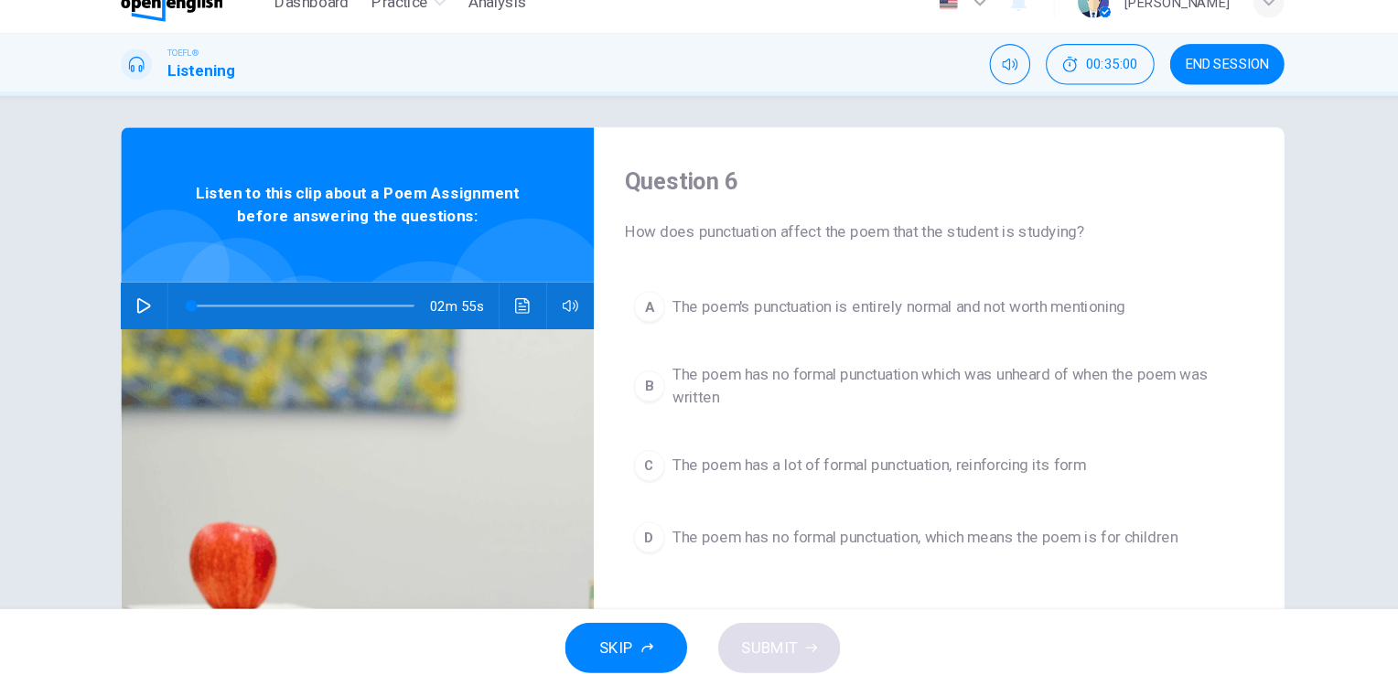
drag, startPoint x: 1025, startPoint y: 371, endPoint x: 775, endPoint y: 393, distance: 250.8
click at [775, 393] on span "The poem has no formal punctuation which was unheard of when the poem was writt…" at bounding box center [941, 392] width 540 height 44
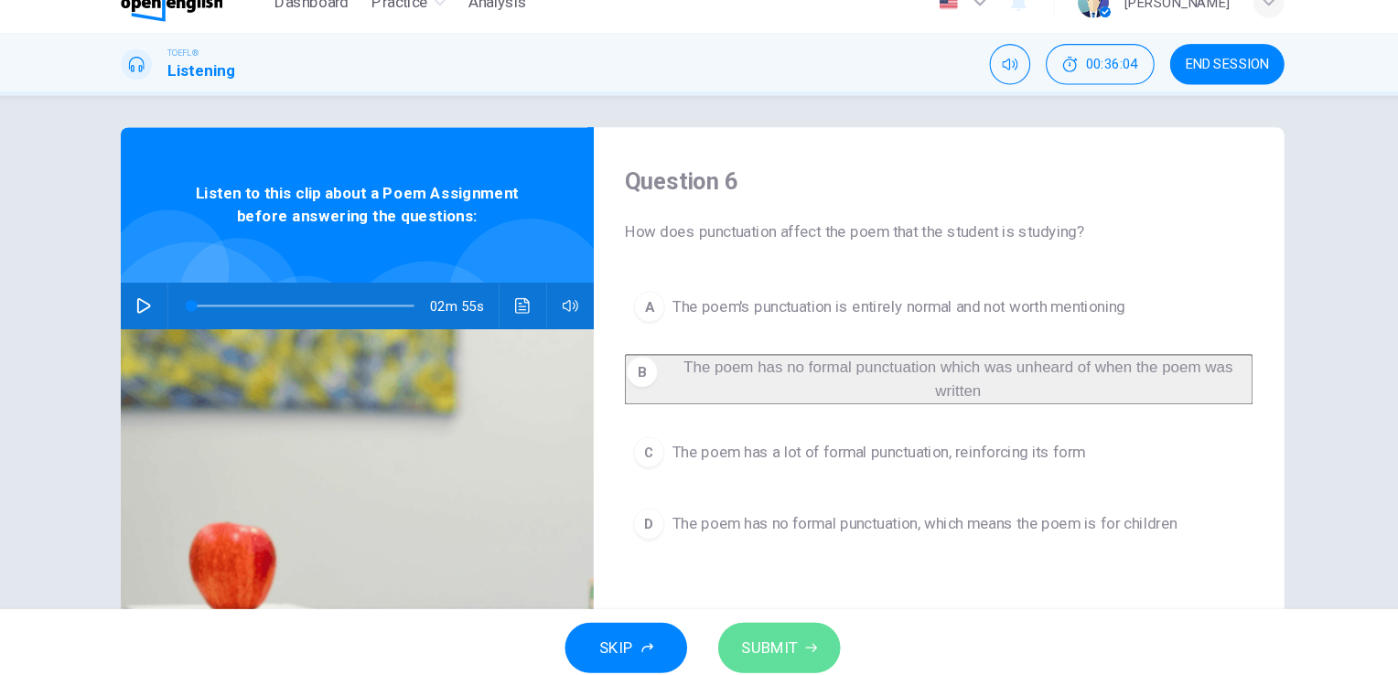
click at [774, 638] on span "SUBMIT" at bounding box center [762, 639] width 53 height 26
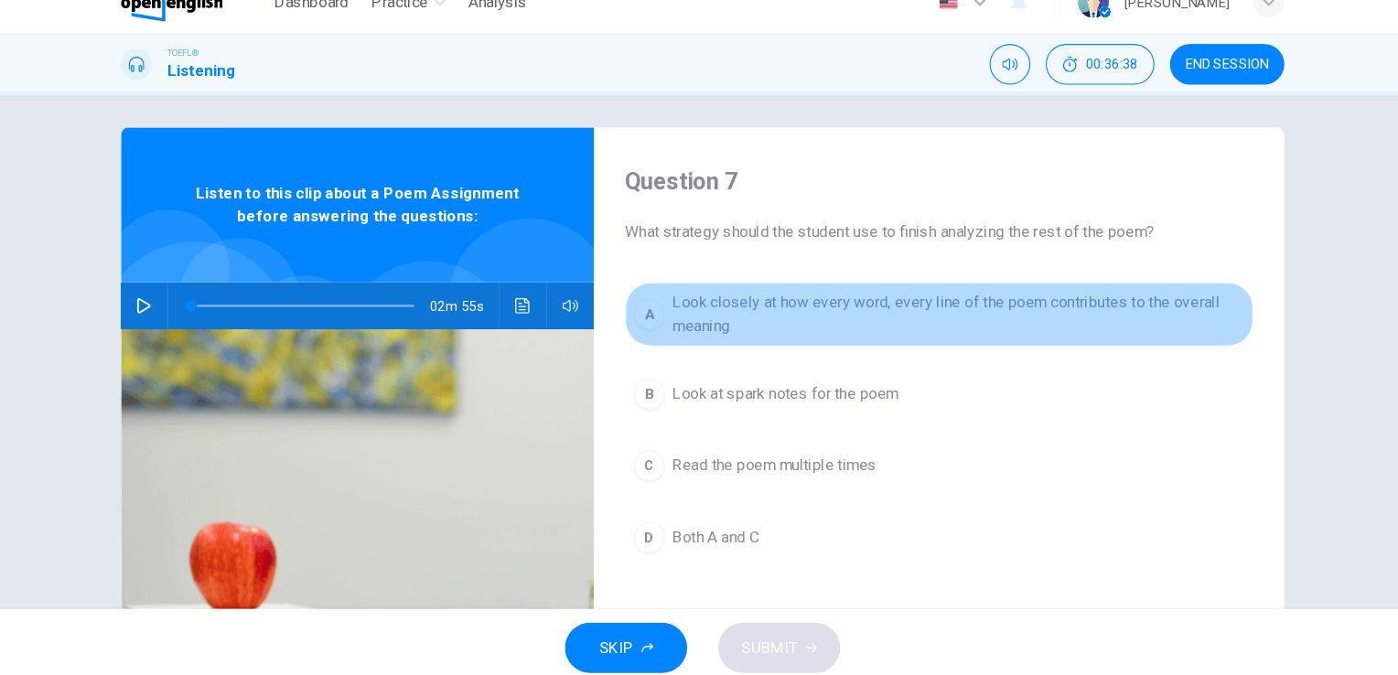
click at [806, 309] on span "Look closely at how every word, every line of the poem contributes to the overa…" at bounding box center [941, 324] width 540 height 44
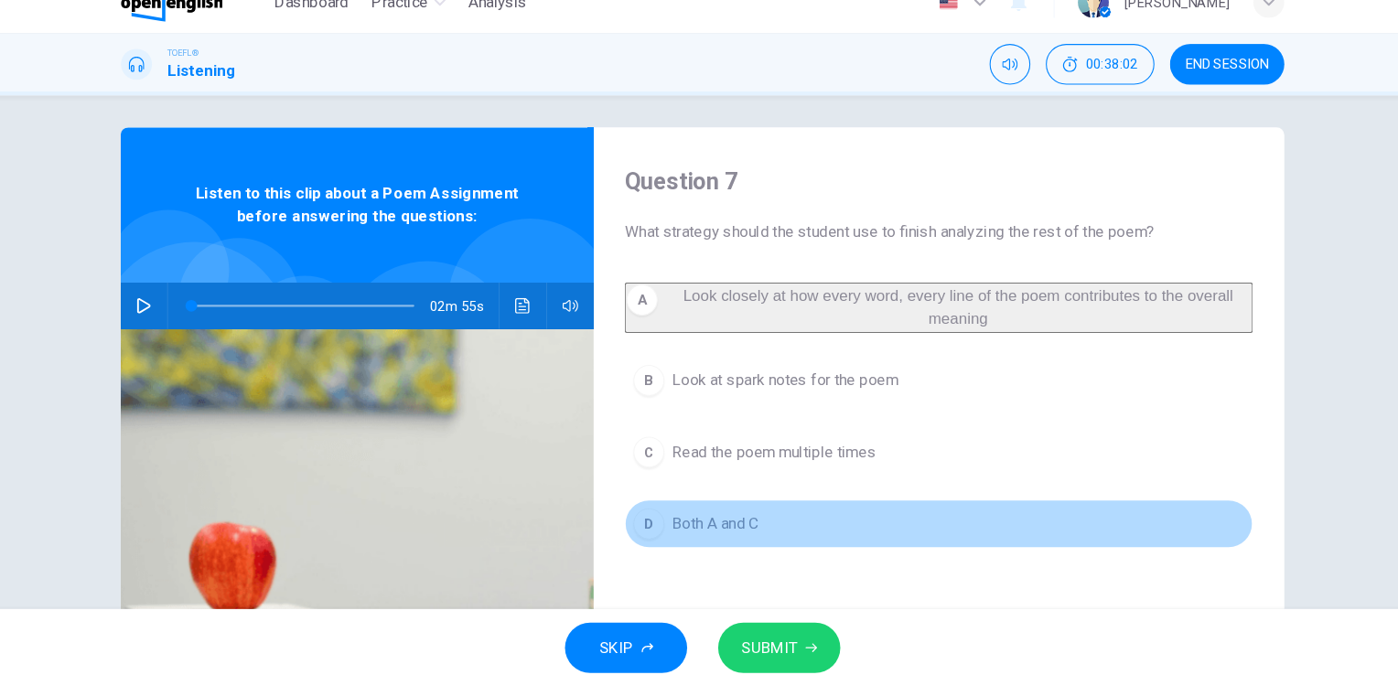
click at [721, 532] on span "Both A and C" at bounding box center [711, 521] width 81 height 22
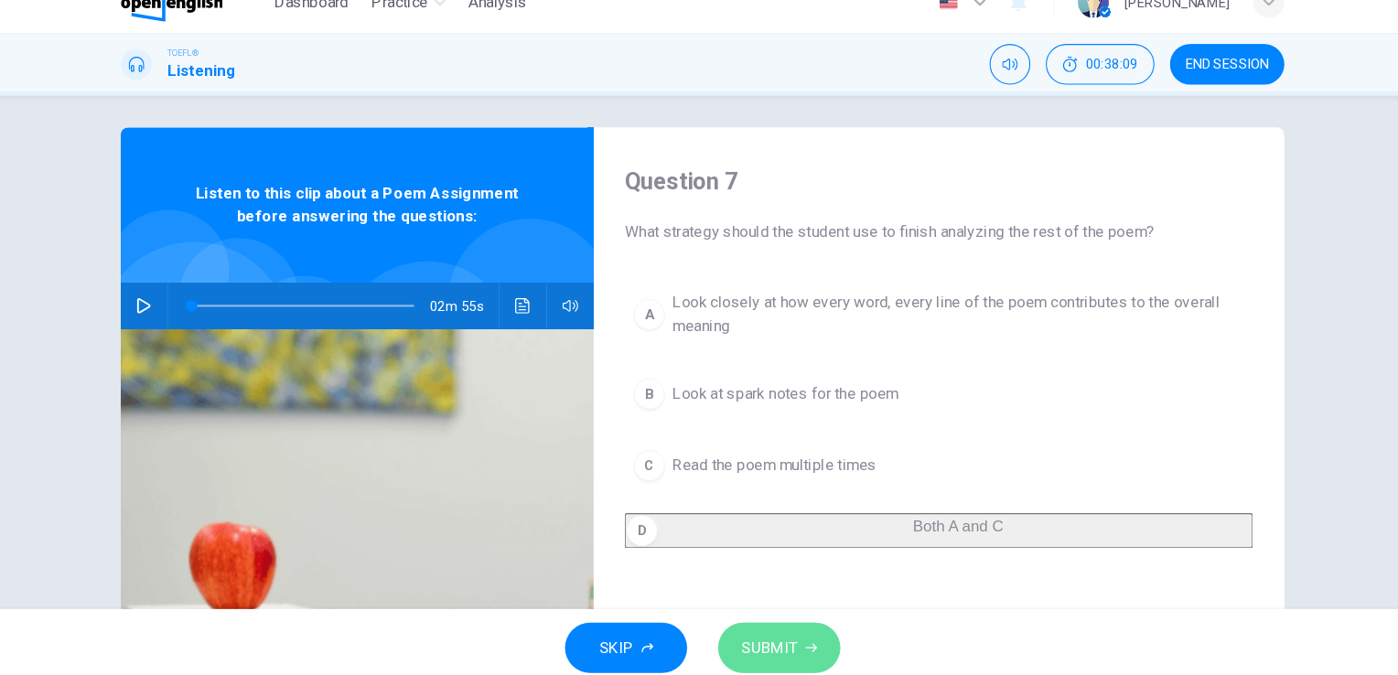
click at [774, 630] on span "SUBMIT" at bounding box center [762, 639] width 53 height 26
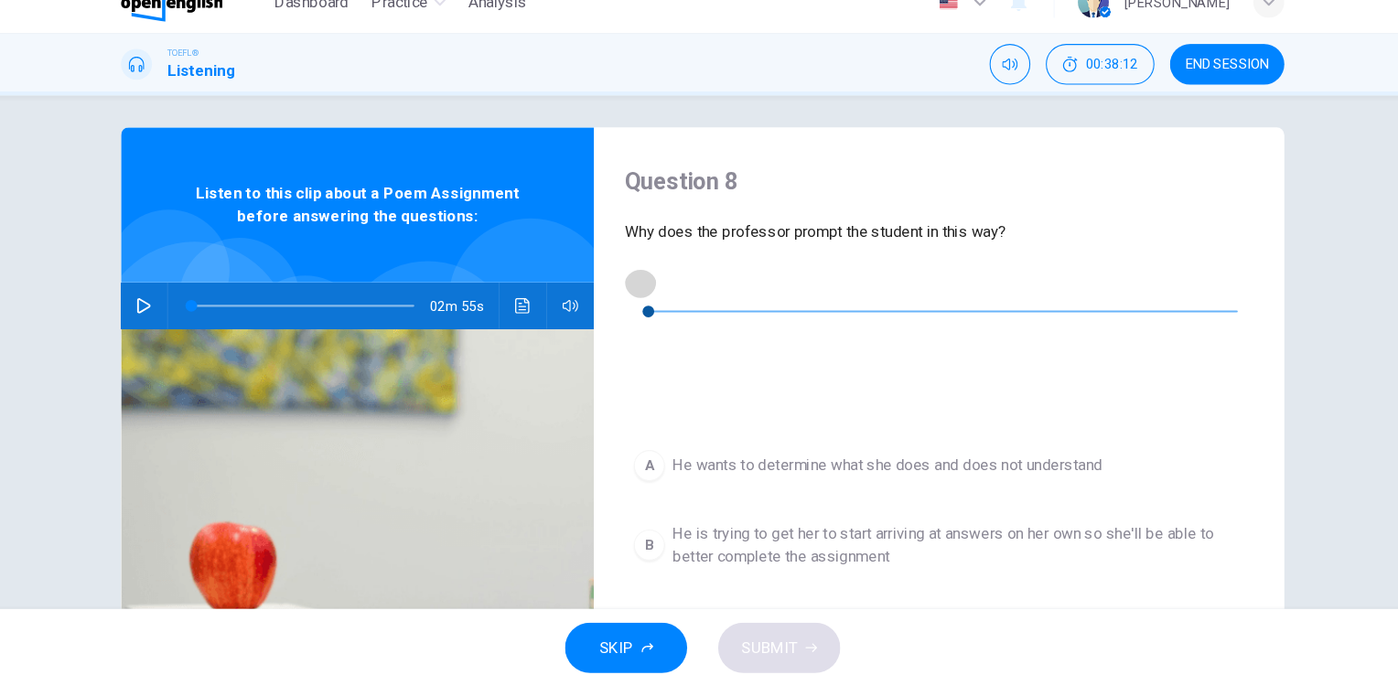
click at [645, 299] on icon "button" at bounding box center [640, 293] width 13 height 15
click at [642, 295] on icon "button" at bounding box center [640, 293] width 15 height 15
type input "*"
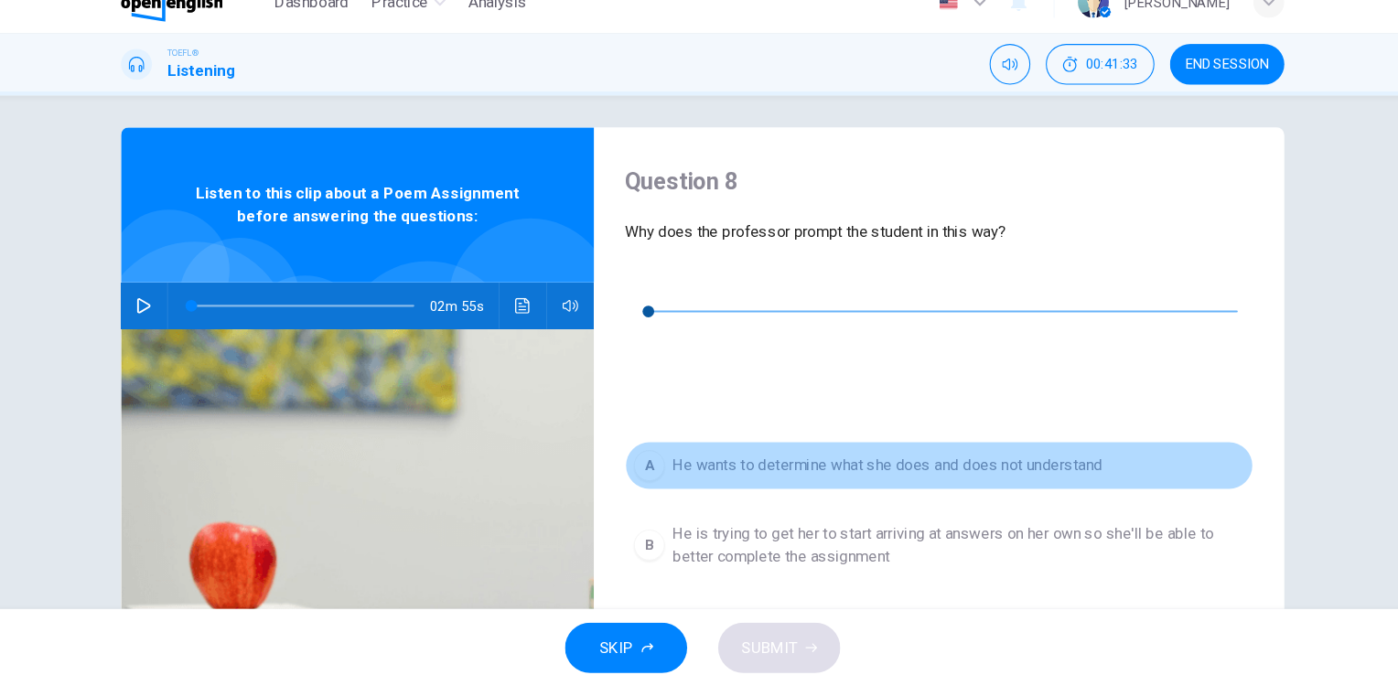
click at [794, 456] on span "He wants to determine what she does and does not understand" at bounding box center [873, 467] width 405 height 22
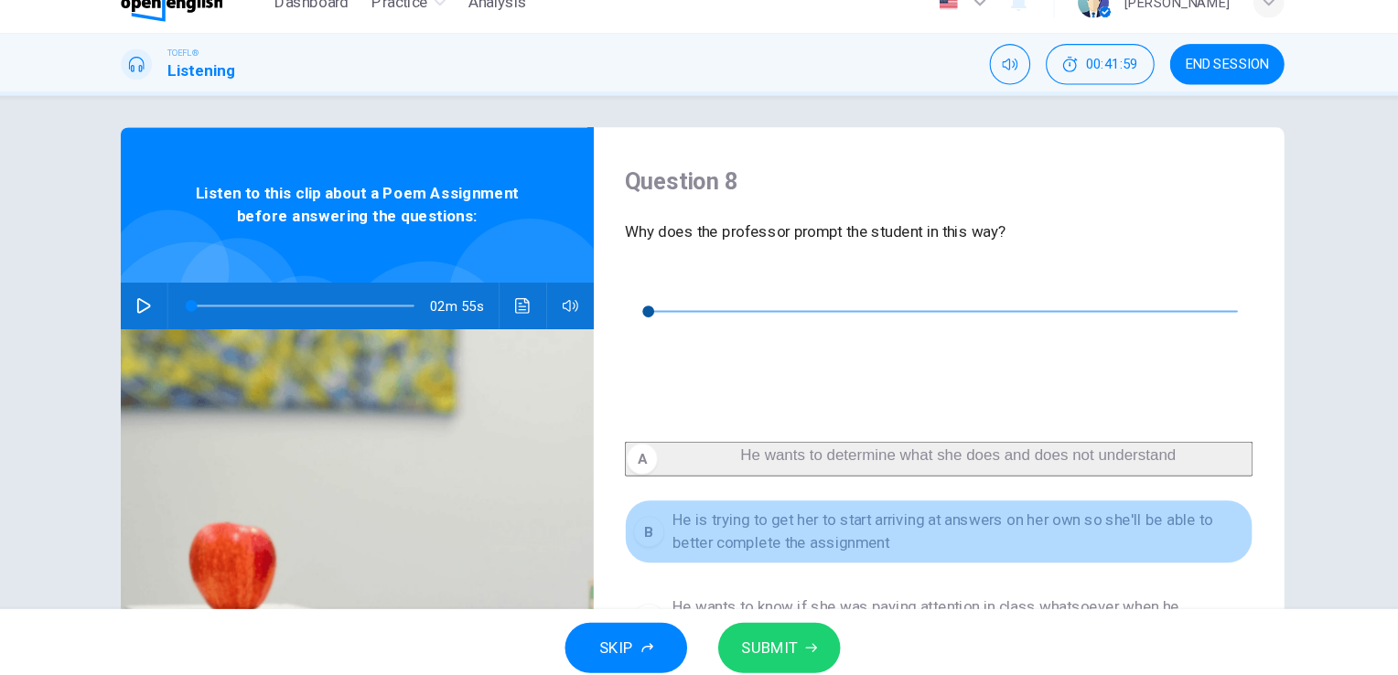
click at [755, 507] on span "He is trying to get her to start arriving at answers on her own so she'll be ab…" at bounding box center [941, 529] width 540 height 44
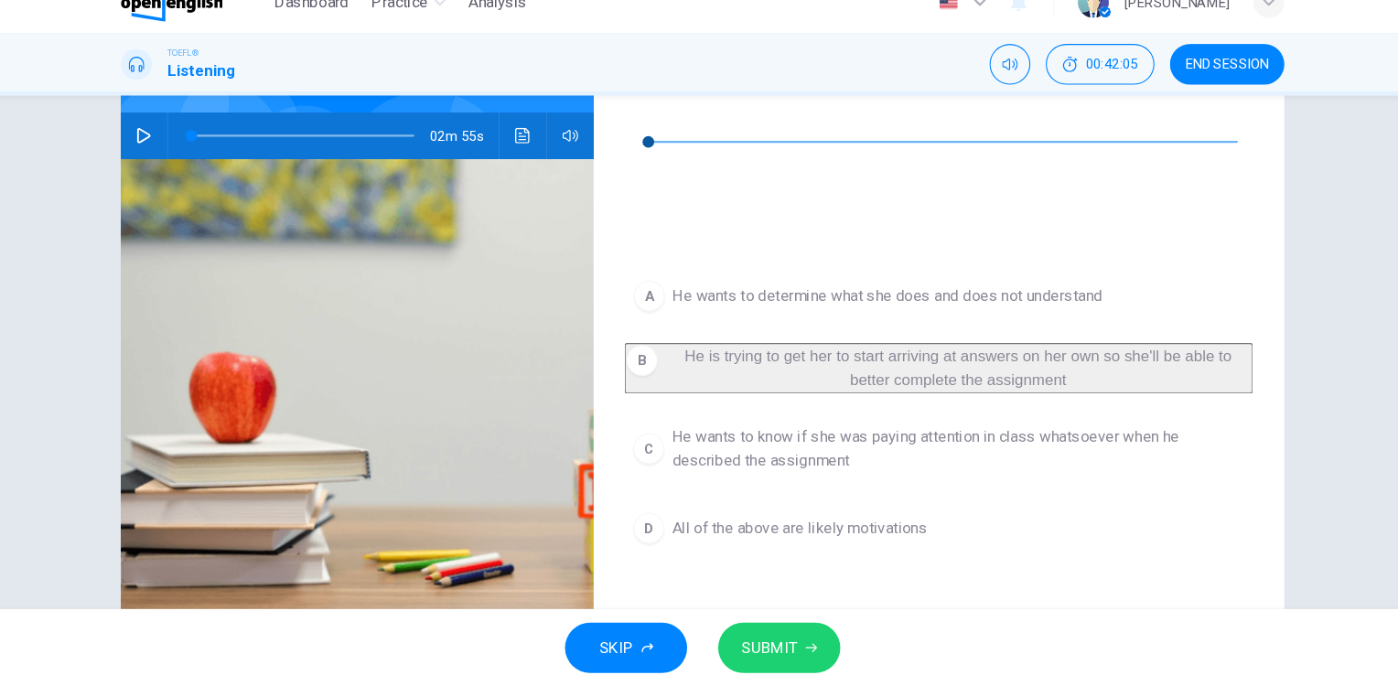
scroll to position [170, 0]
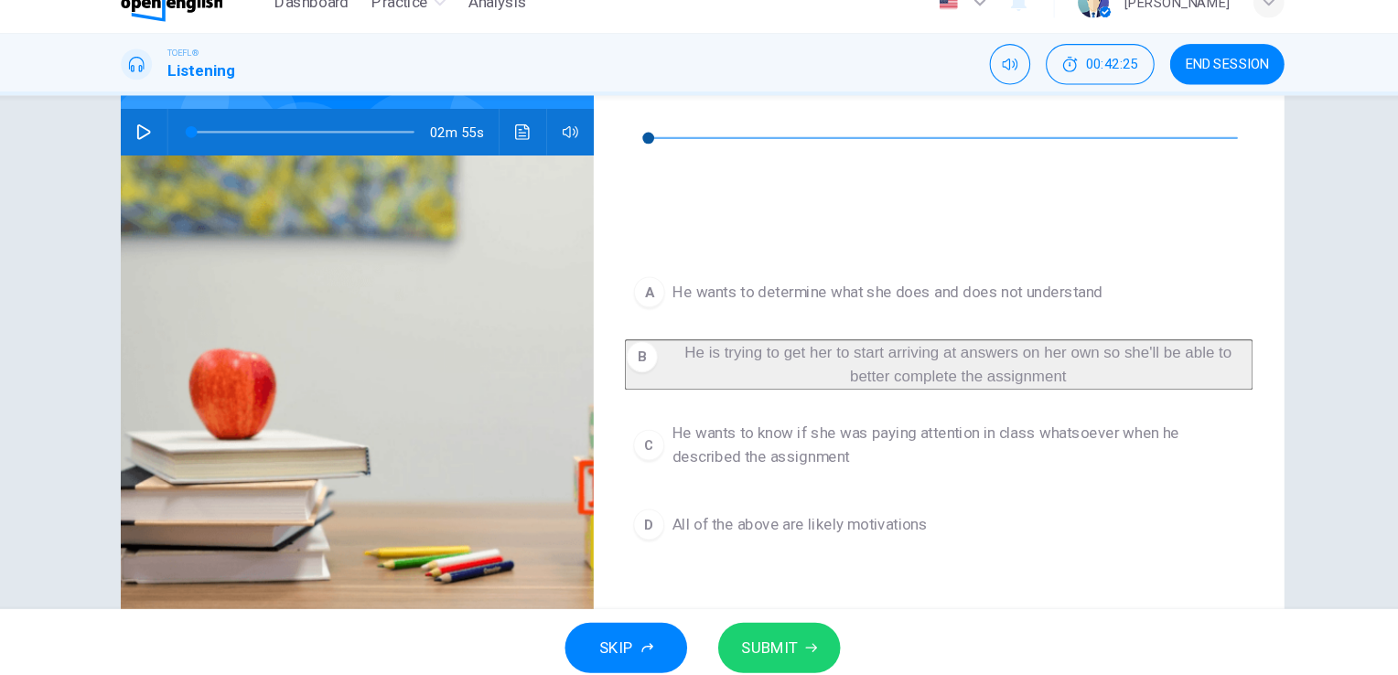
click at [728, 511] on span "All of the above are likely motivations" at bounding box center [791, 522] width 241 height 22
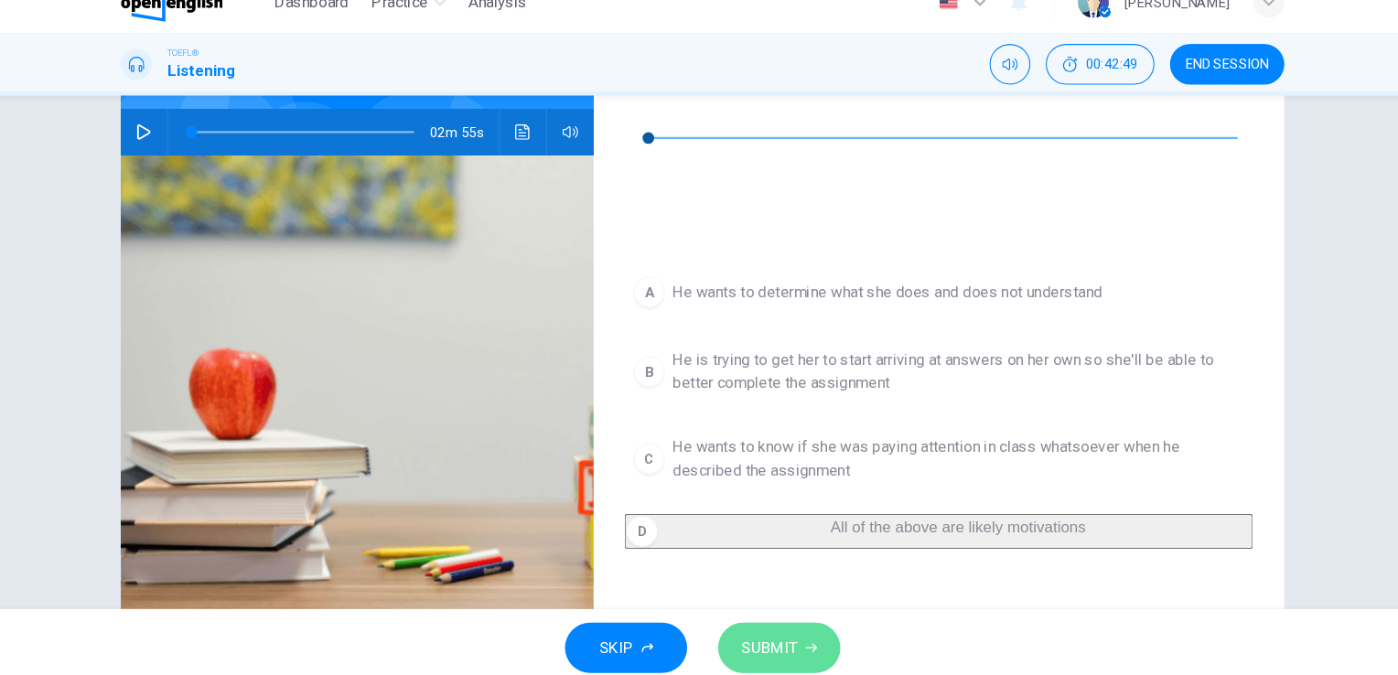
click at [773, 634] on span "SUBMIT" at bounding box center [762, 639] width 53 height 26
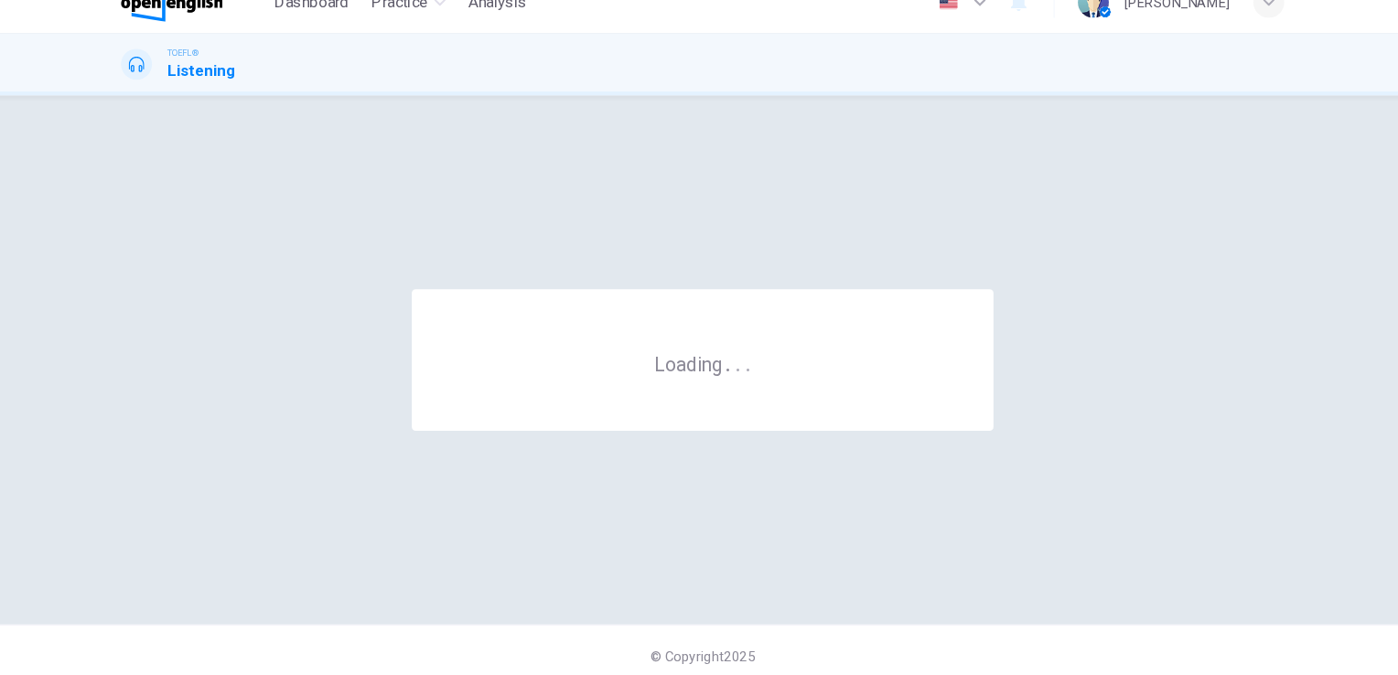
scroll to position [0, 0]
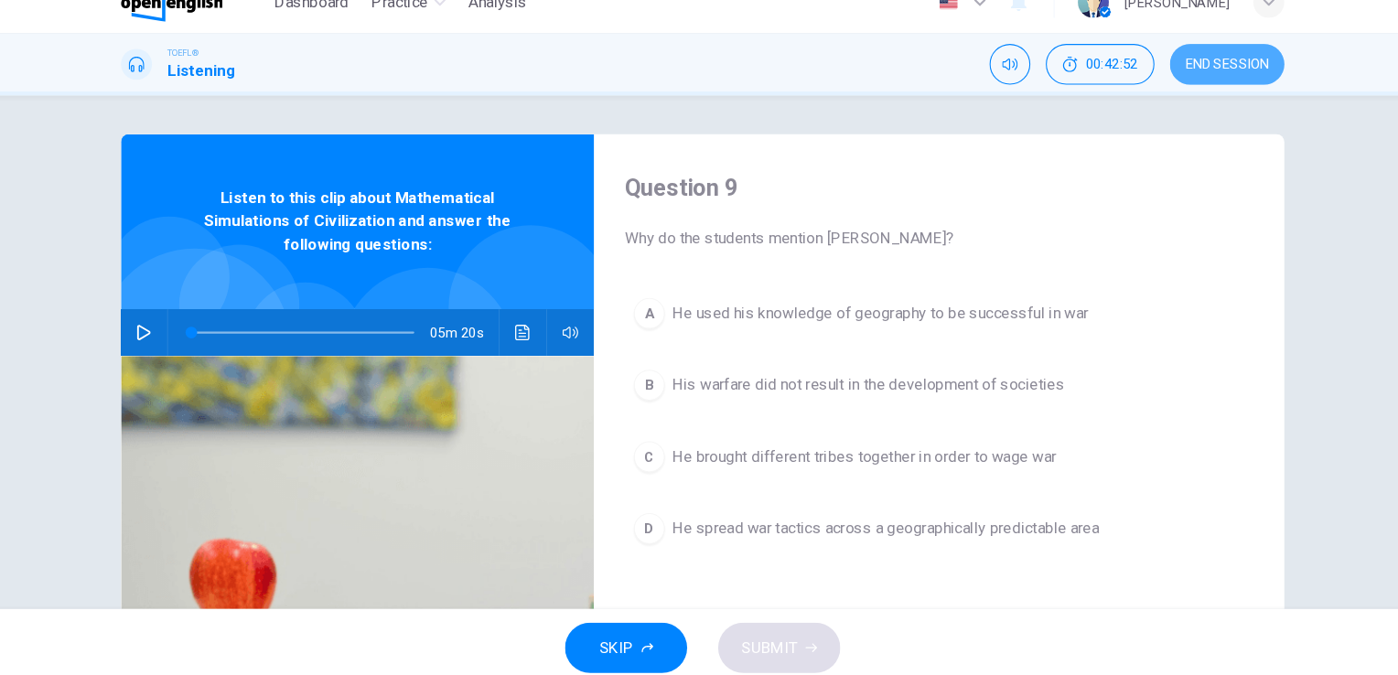
click at [1189, 83] on span "END SESSION" at bounding box center [1194, 88] width 79 height 15
